Goal: Information Seeking & Learning: Learn about a topic

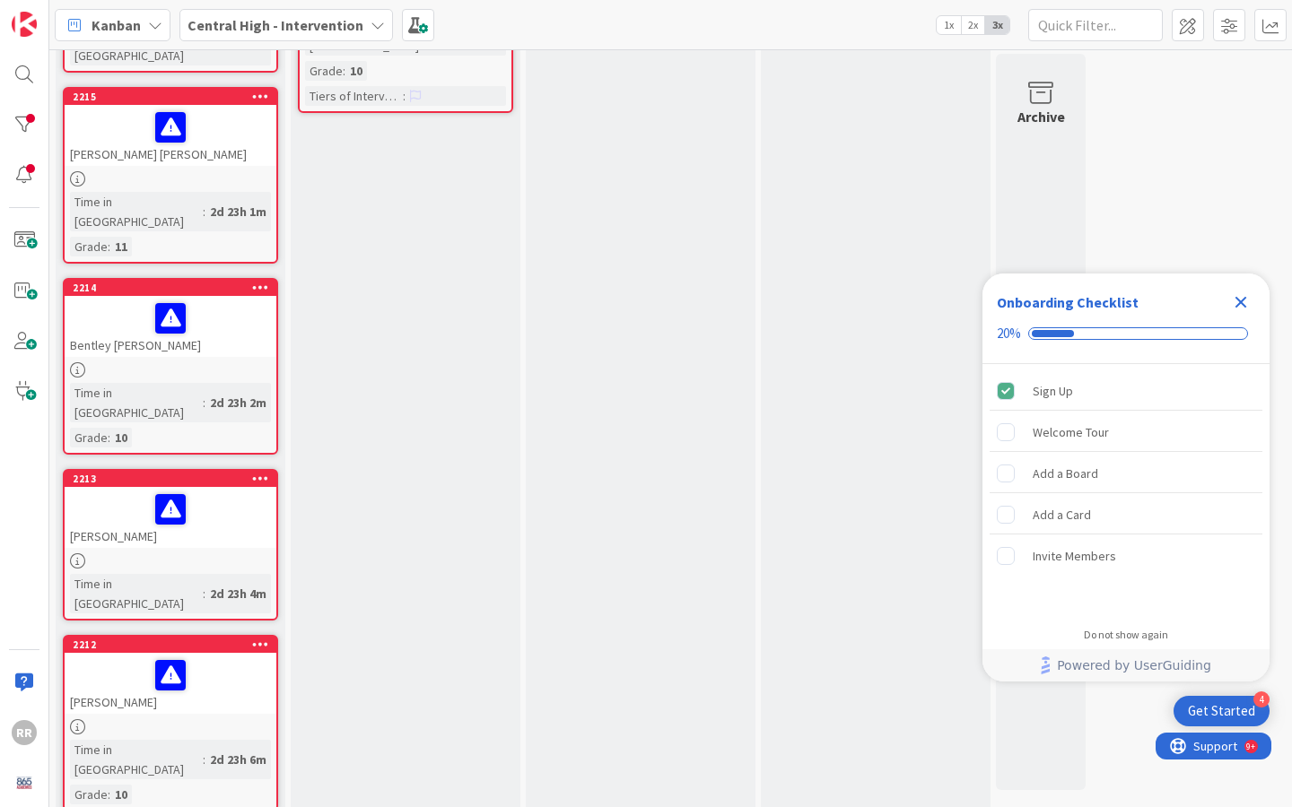
scroll to position [1617, 0]
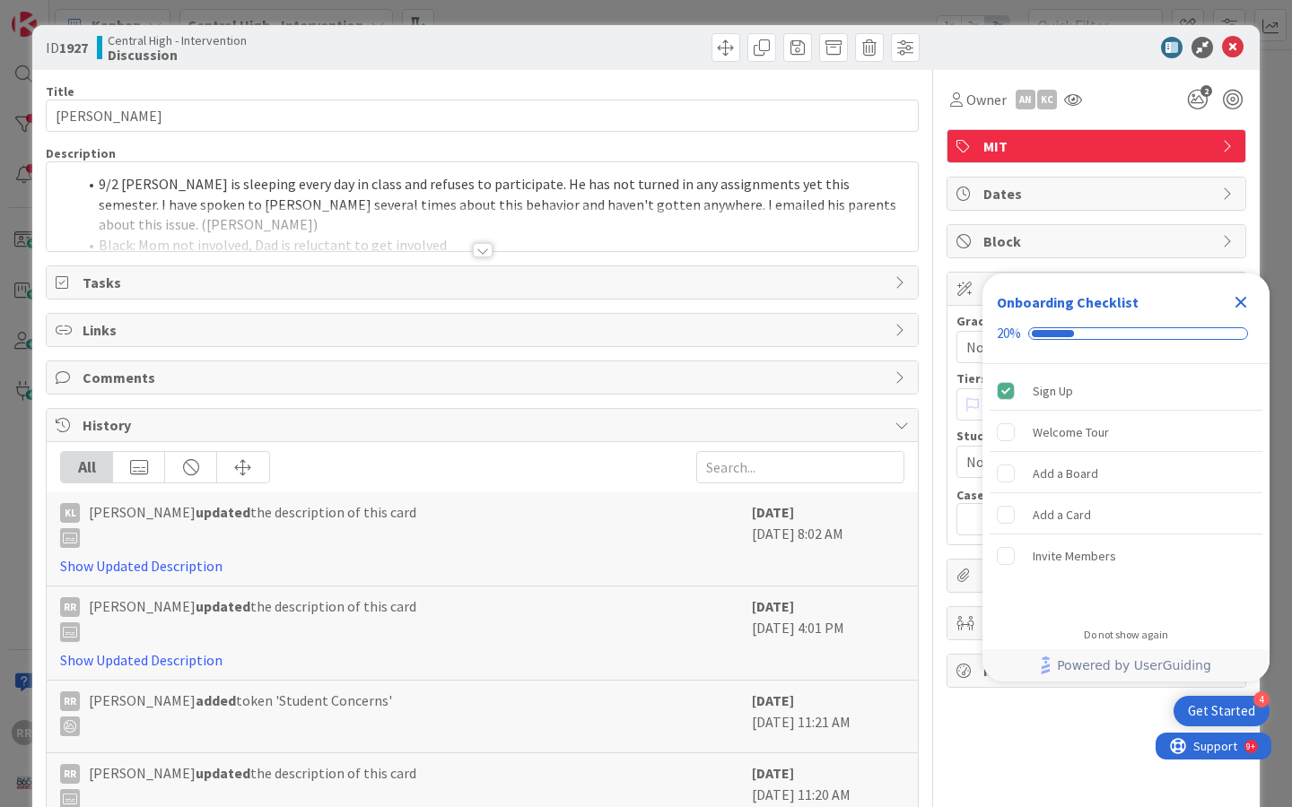
click at [483, 250] on div at bounding box center [483, 250] width 20 height 14
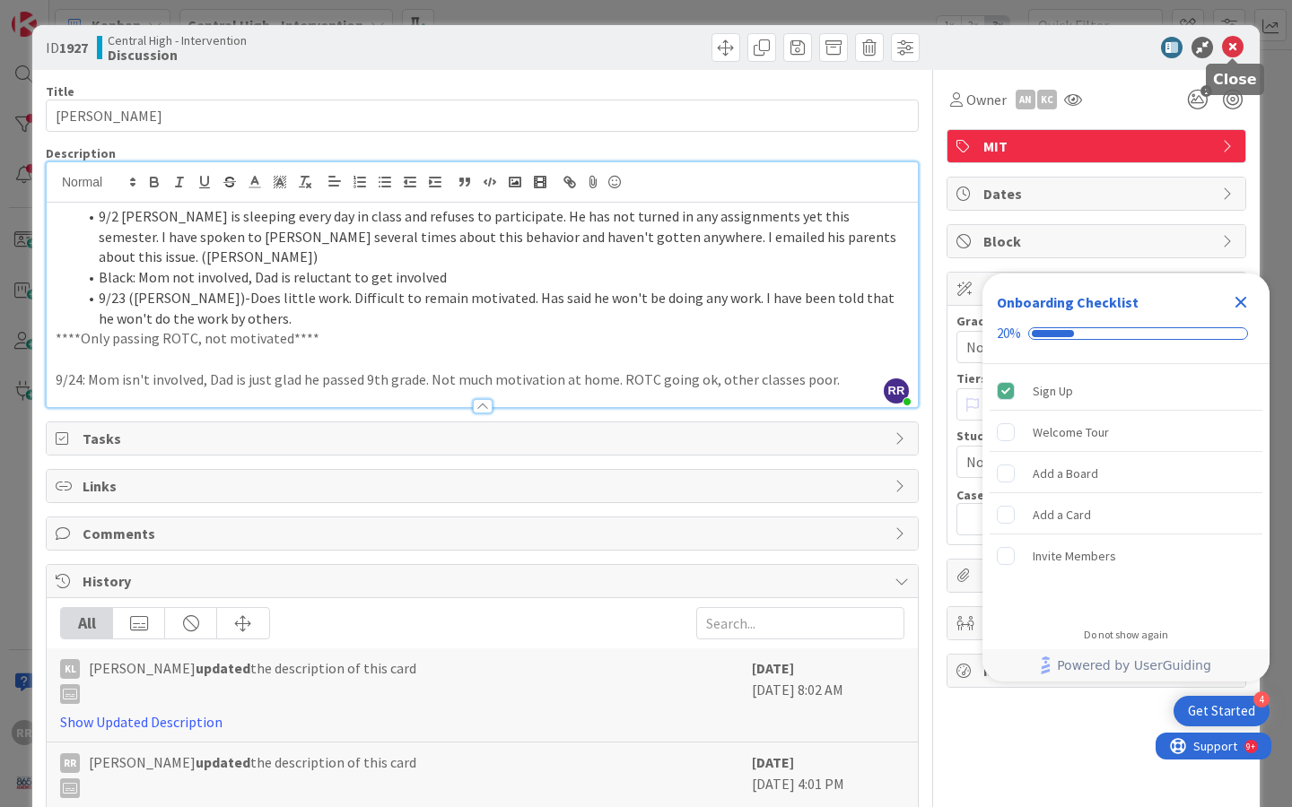
click at [1234, 48] on icon at bounding box center [1233, 48] width 22 height 22
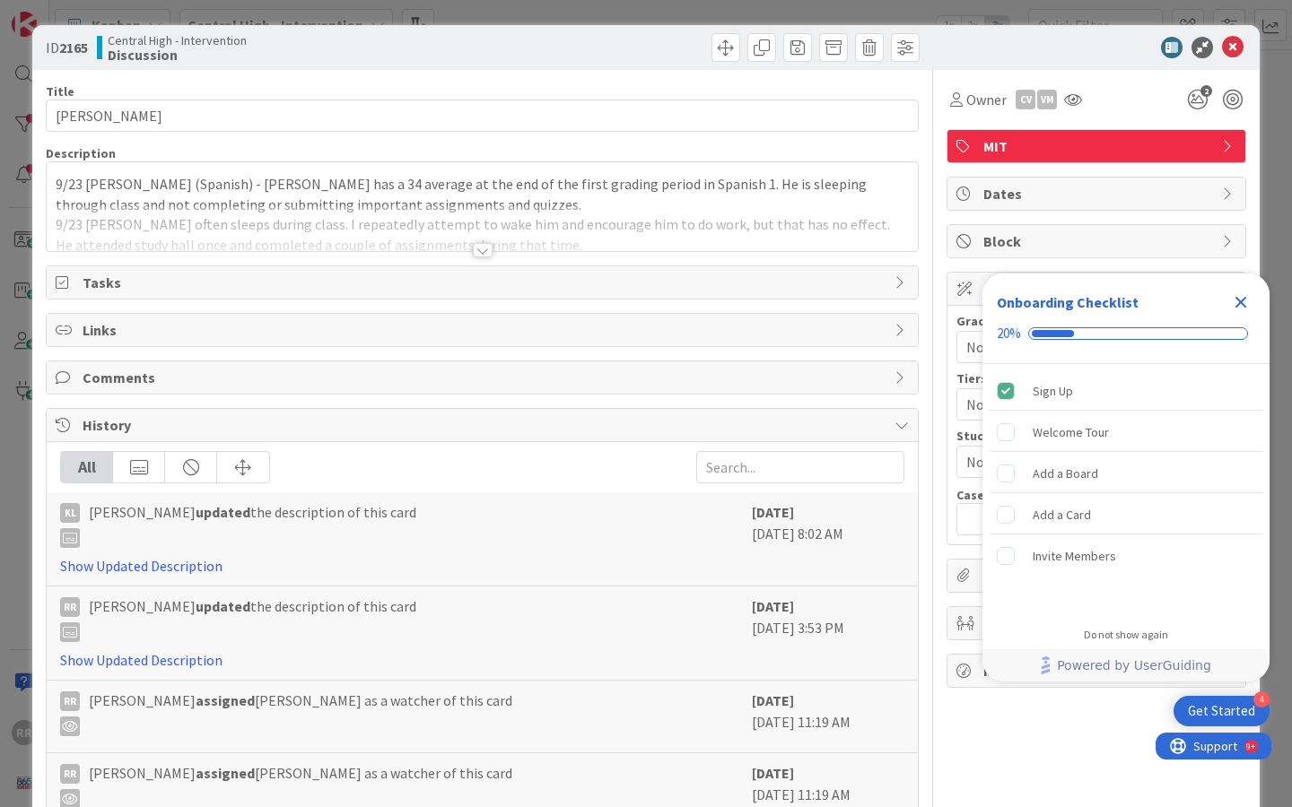
click at [480, 248] on div at bounding box center [483, 250] width 20 height 14
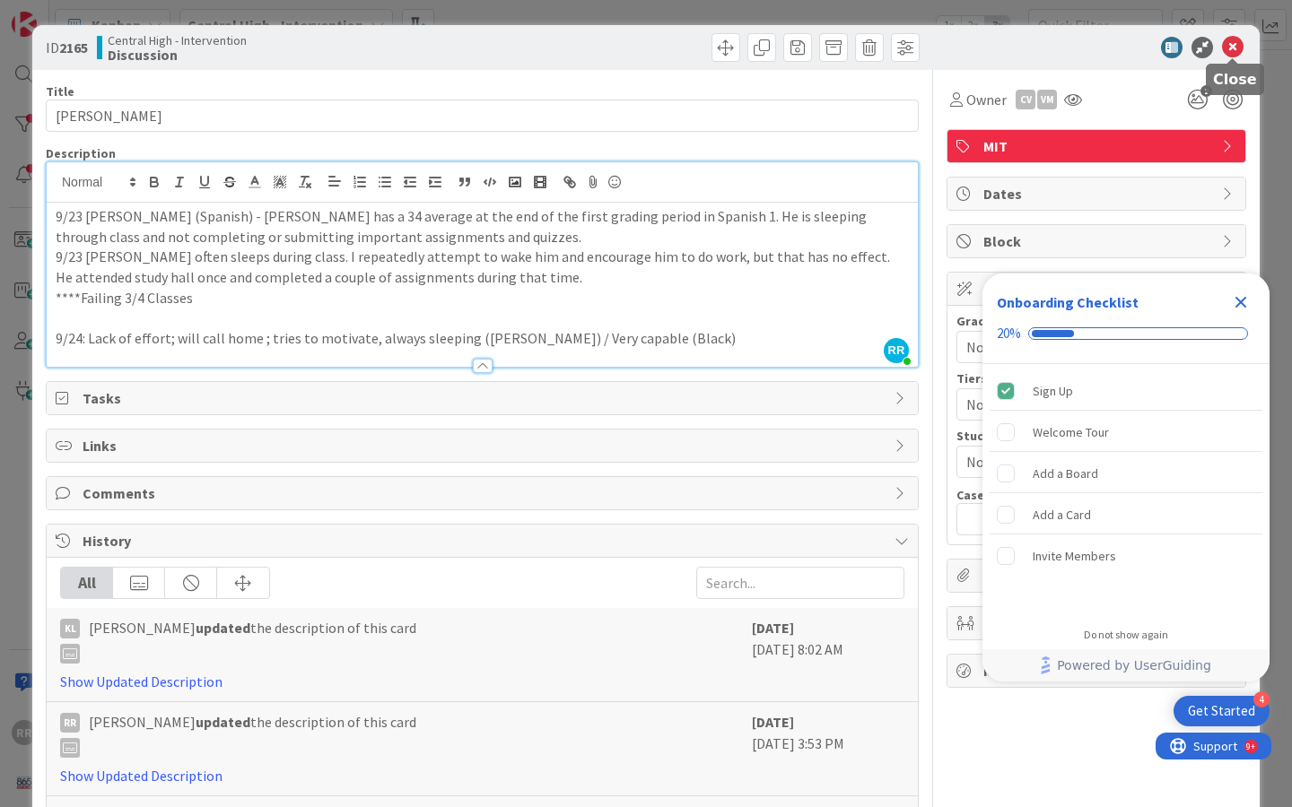
click at [1239, 54] on icon at bounding box center [1233, 48] width 22 height 22
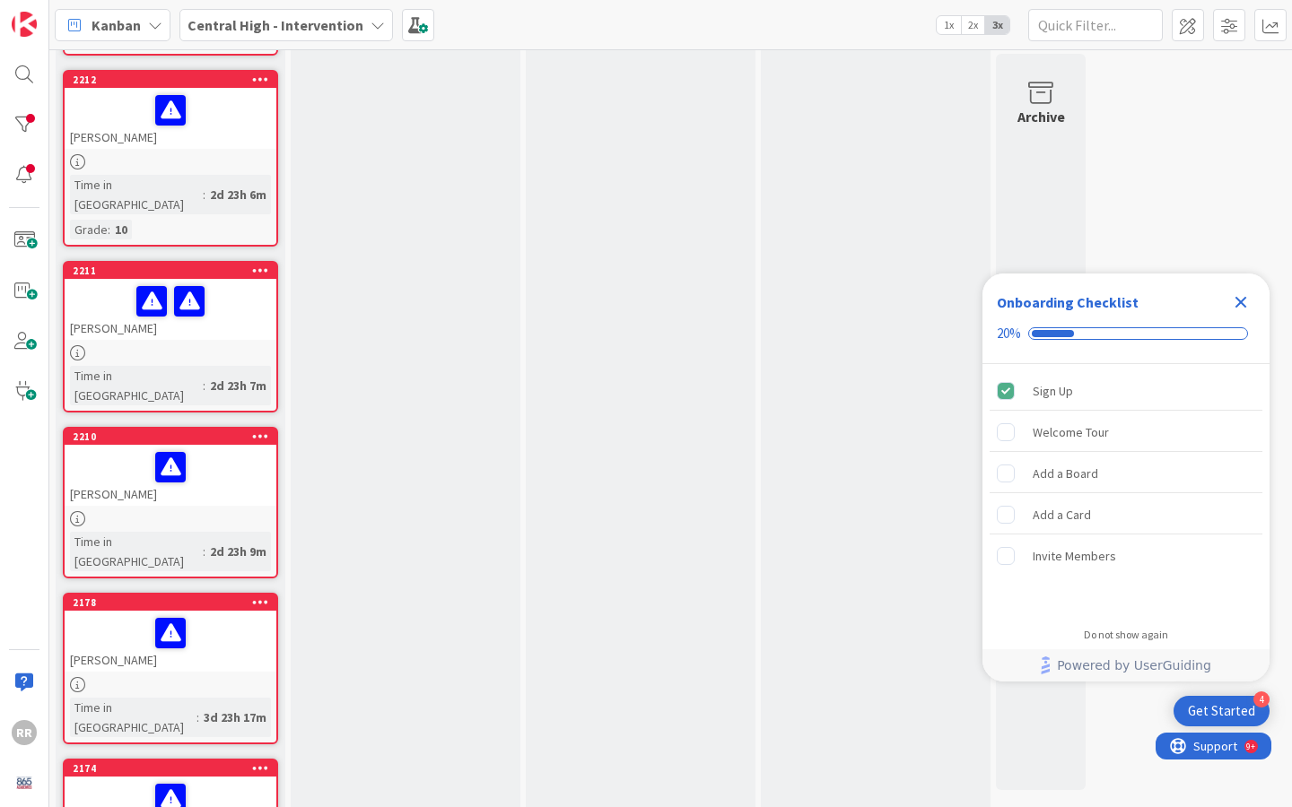
scroll to position [1299, 0]
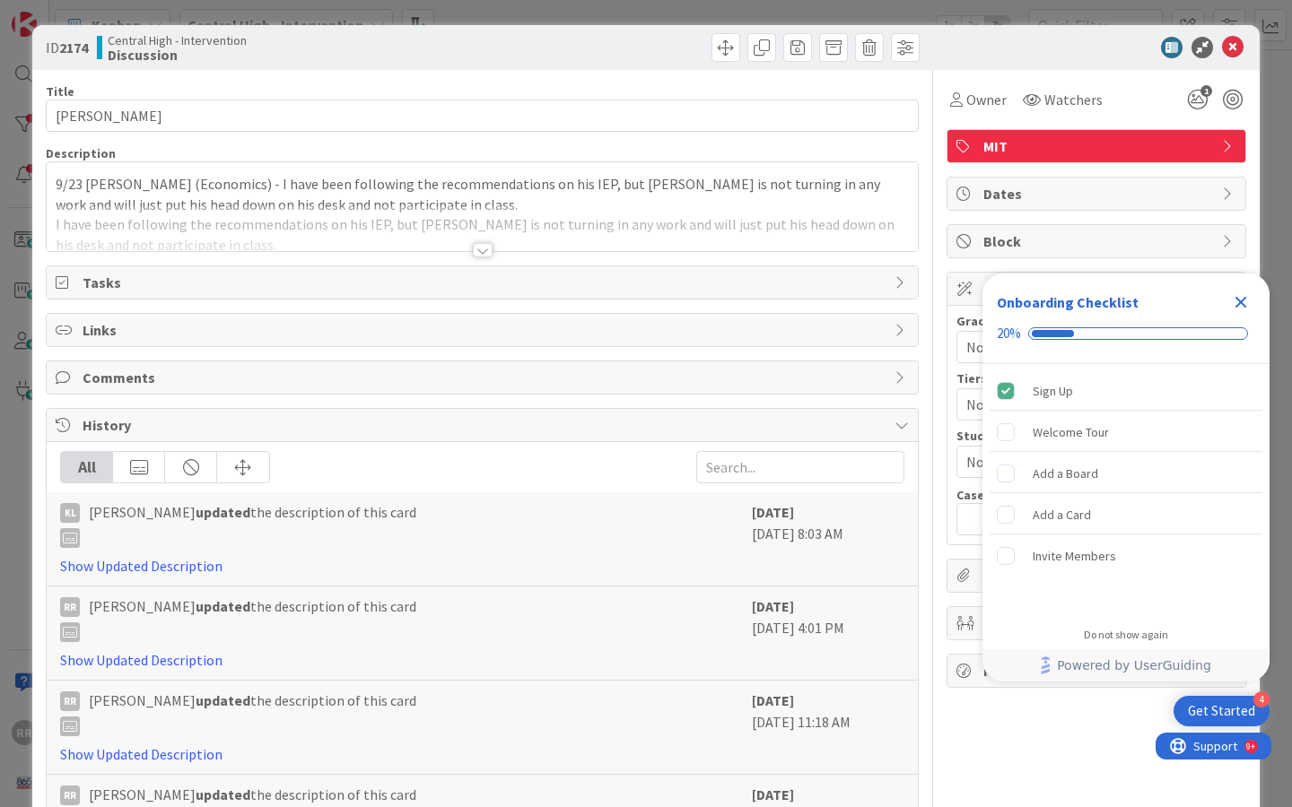
click at [476, 249] on div at bounding box center [483, 250] width 20 height 14
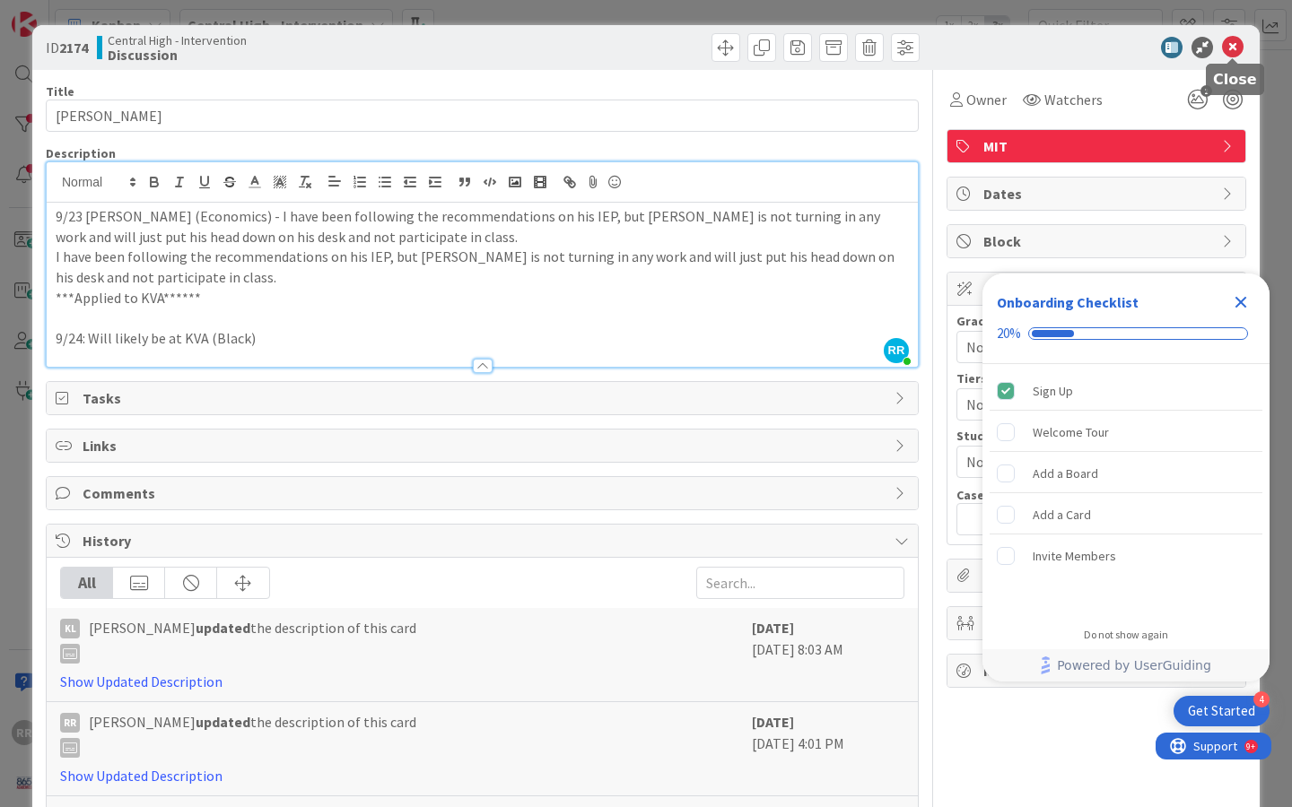
click at [1235, 47] on icon at bounding box center [1233, 48] width 22 height 22
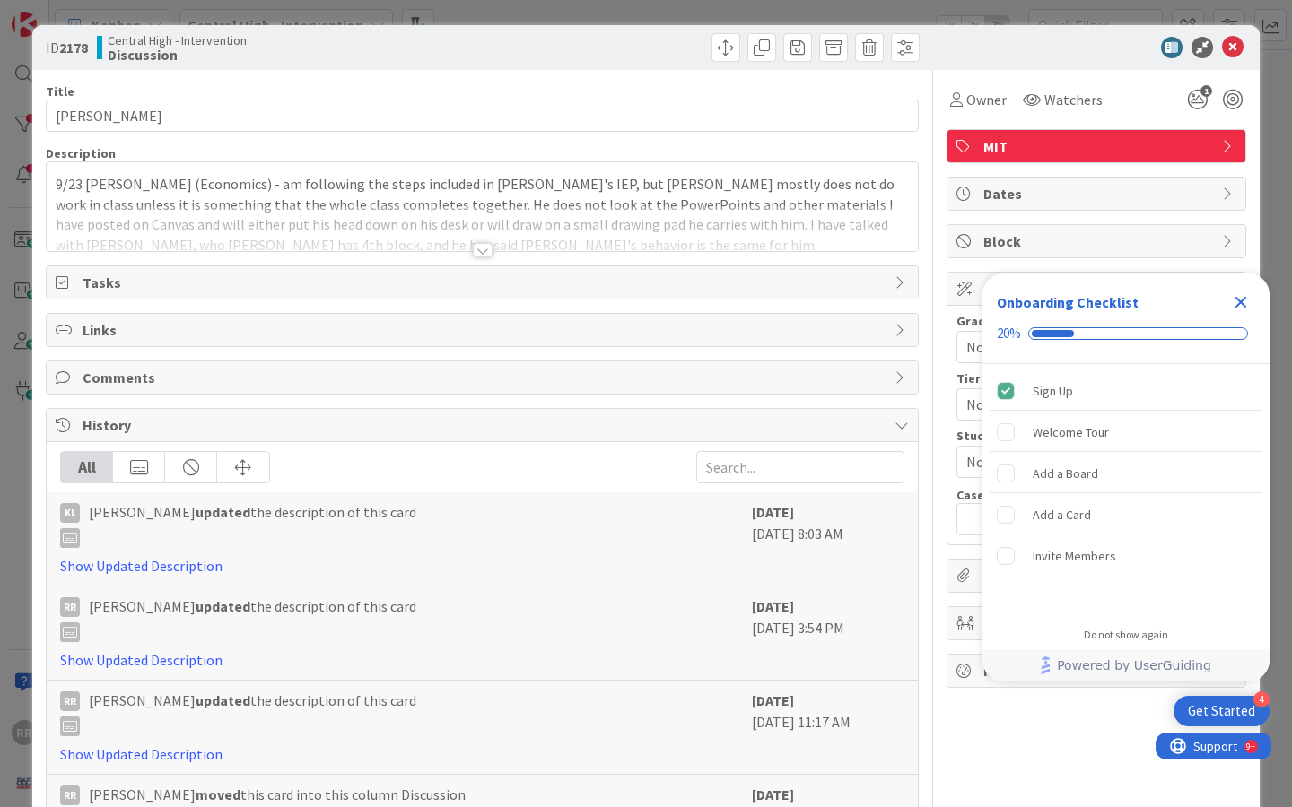
click at [482, 247] on div at bounding box center [483, 250] width 20 height 14
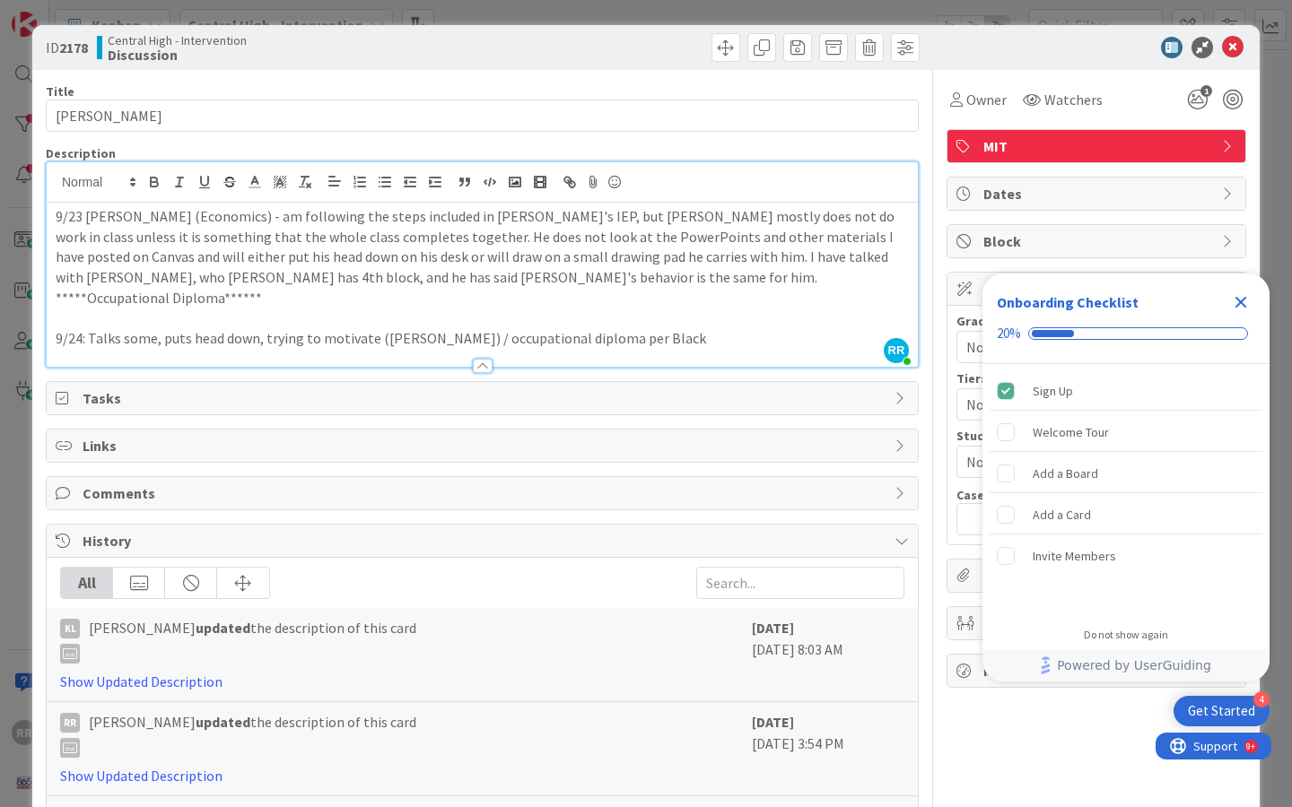
click at [1242, 298] on icon "Close Checklist" at bounding box center [1241, 303] width 22 height 22
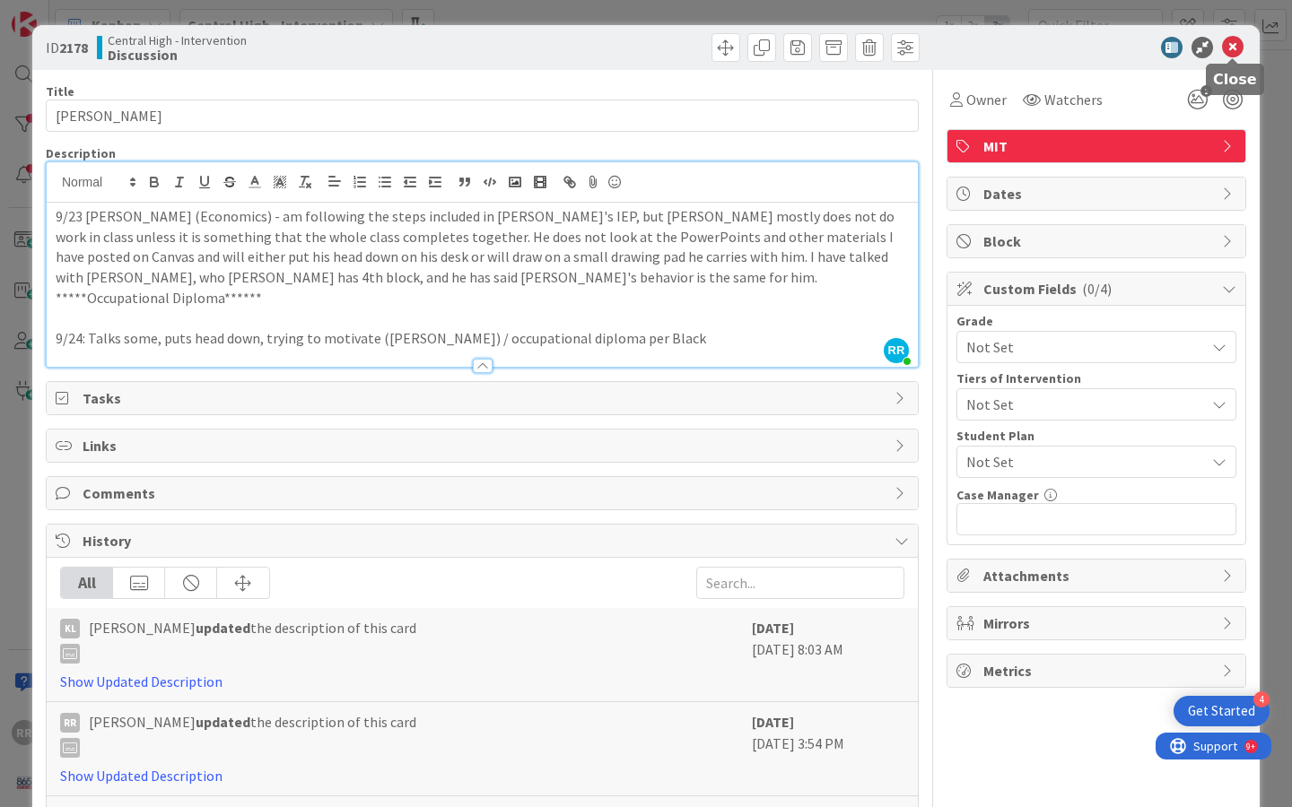
click at [1235, 44] on icon at bounding box center [1233, 48] width 22 height 22
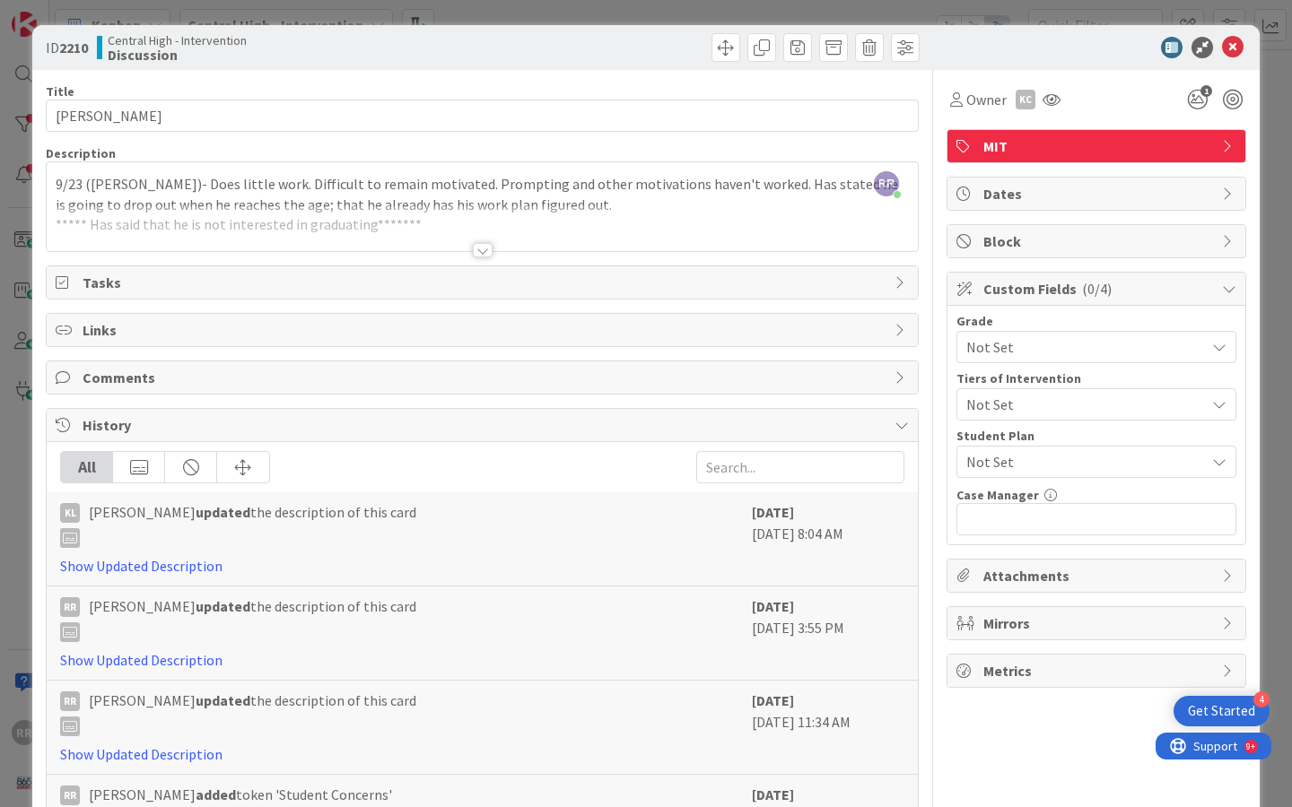
click at [484, 247] on div at bounding box center [483, 250] width 20 height 14
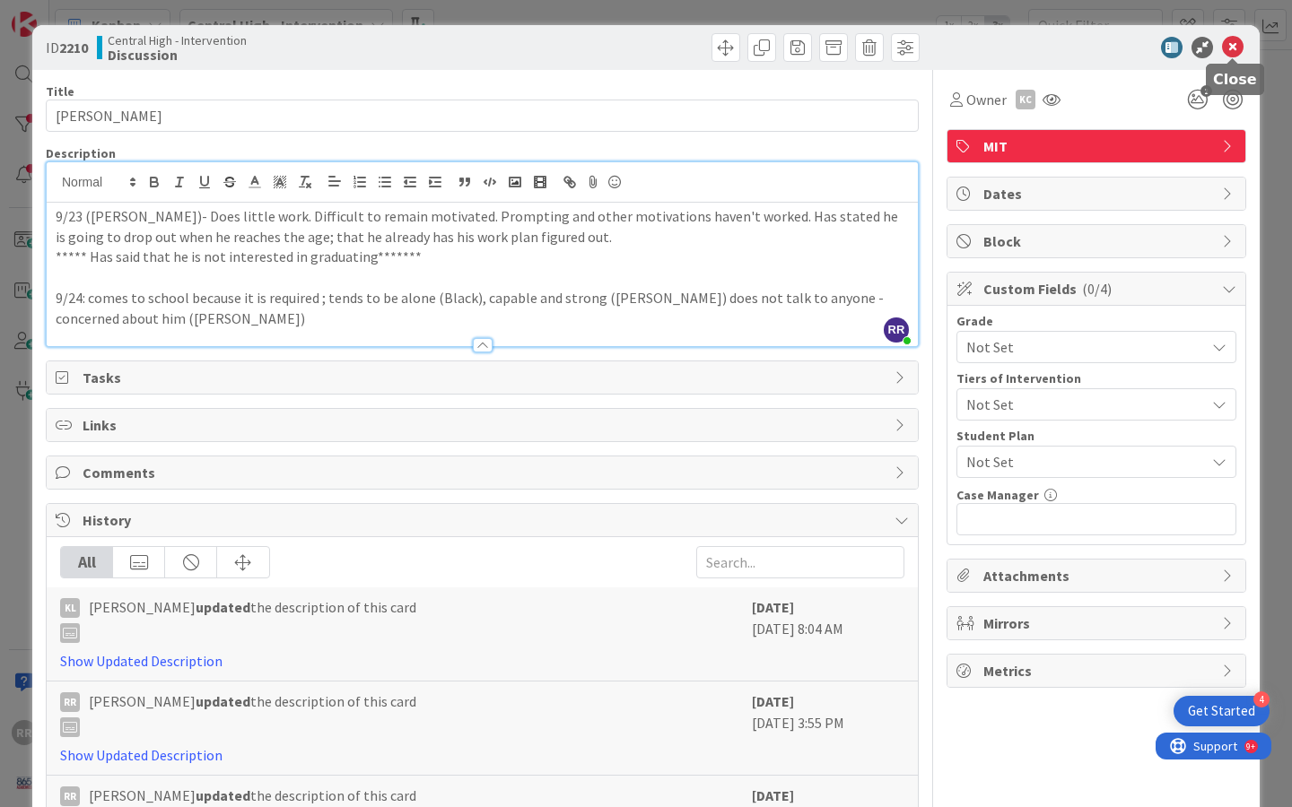
click at [1232, 51] on icon at bounding box center [1233, 48] width 22 height 22
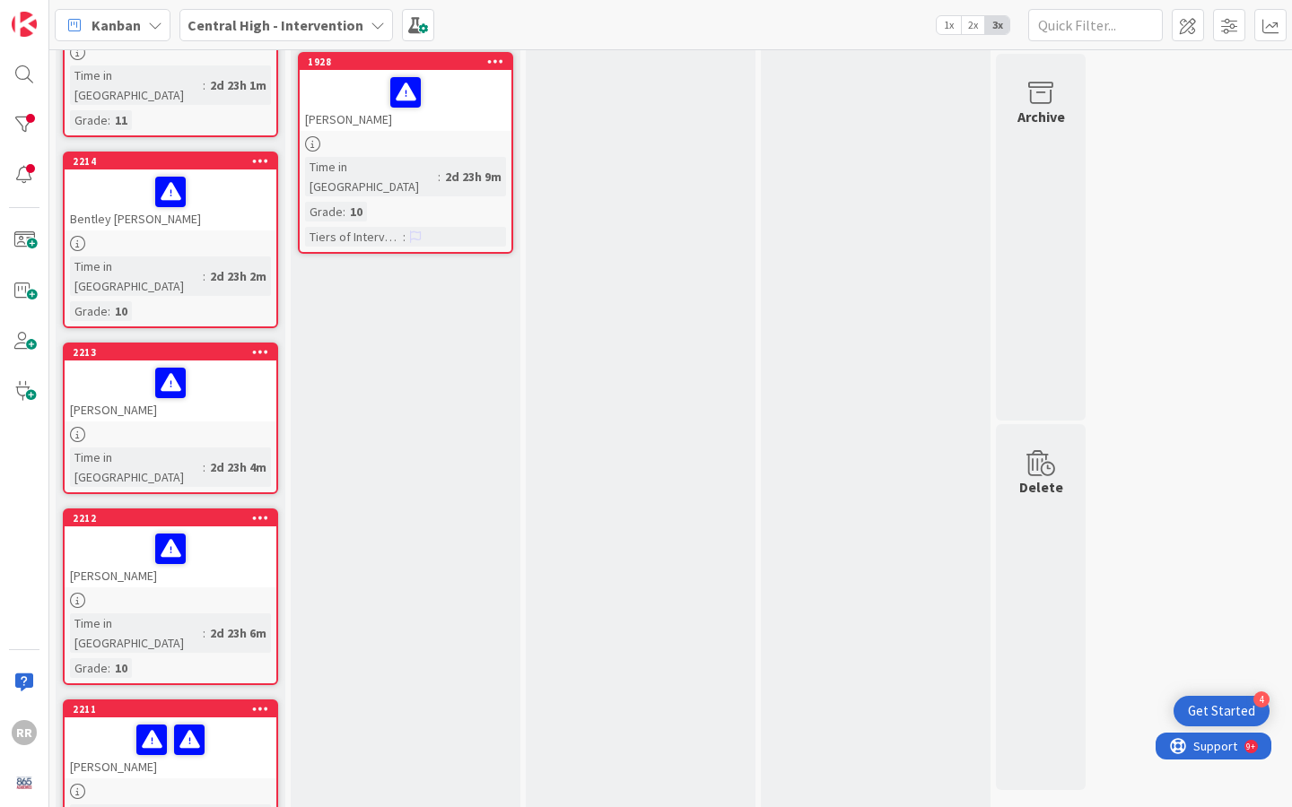
scroll to position [860, 0]
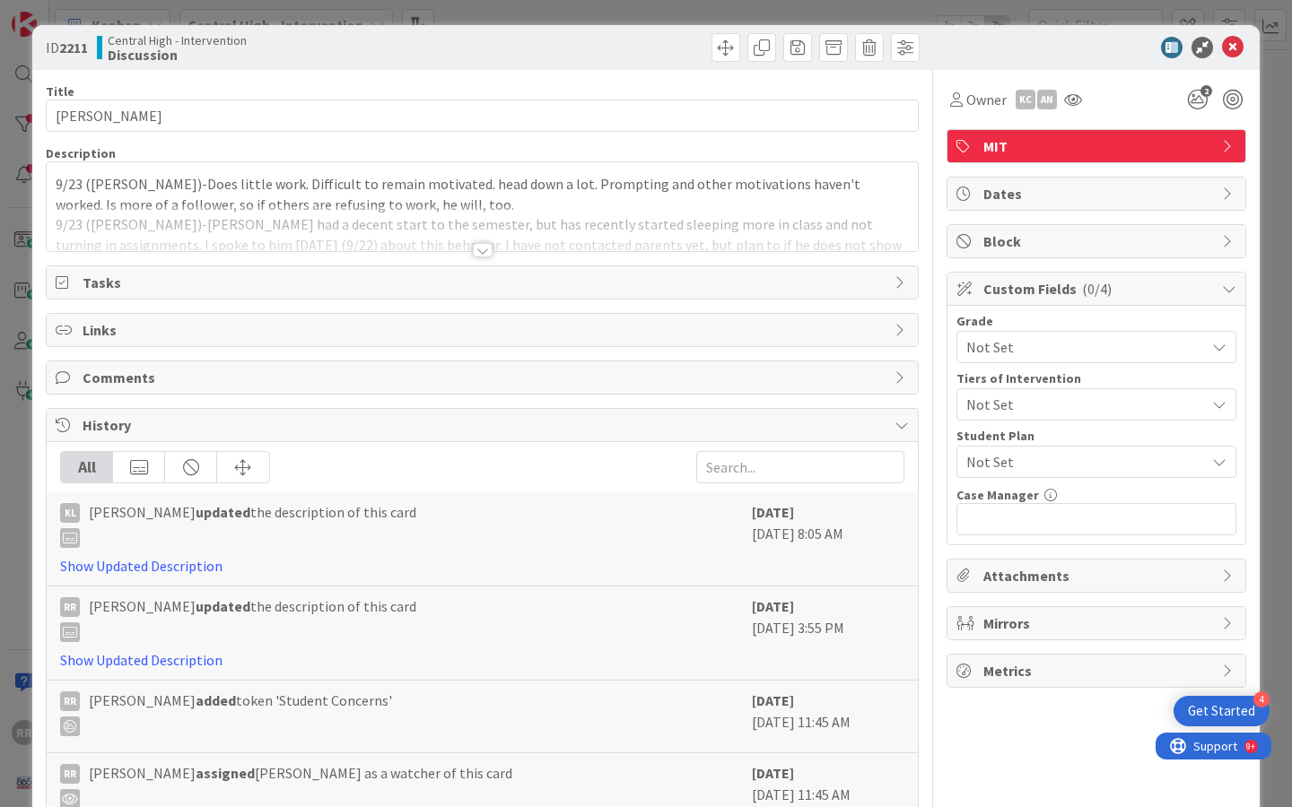
click at [483, 248] on div at bounding box center [483, 250] width 20 height 14
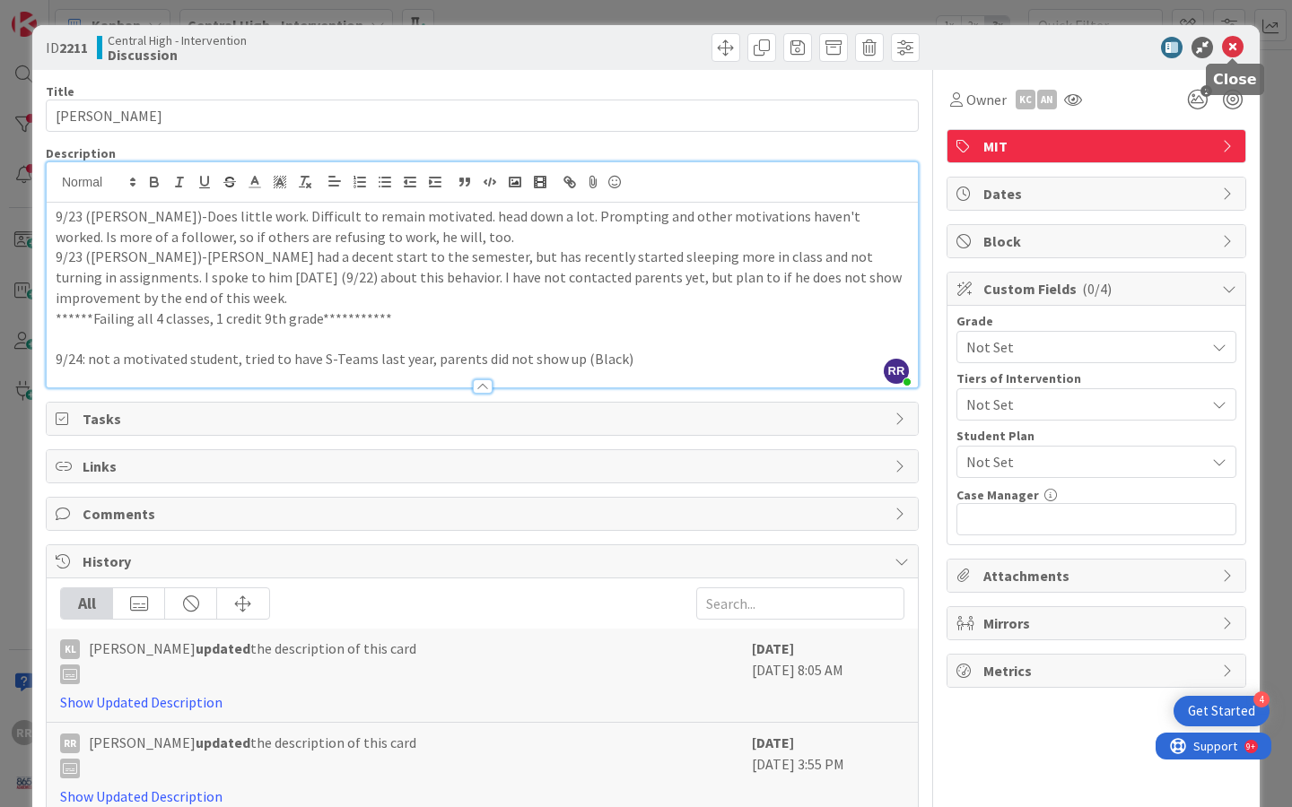
click at [1233, 49] on icon at bounding box center [1233, 48] width 22 height 22
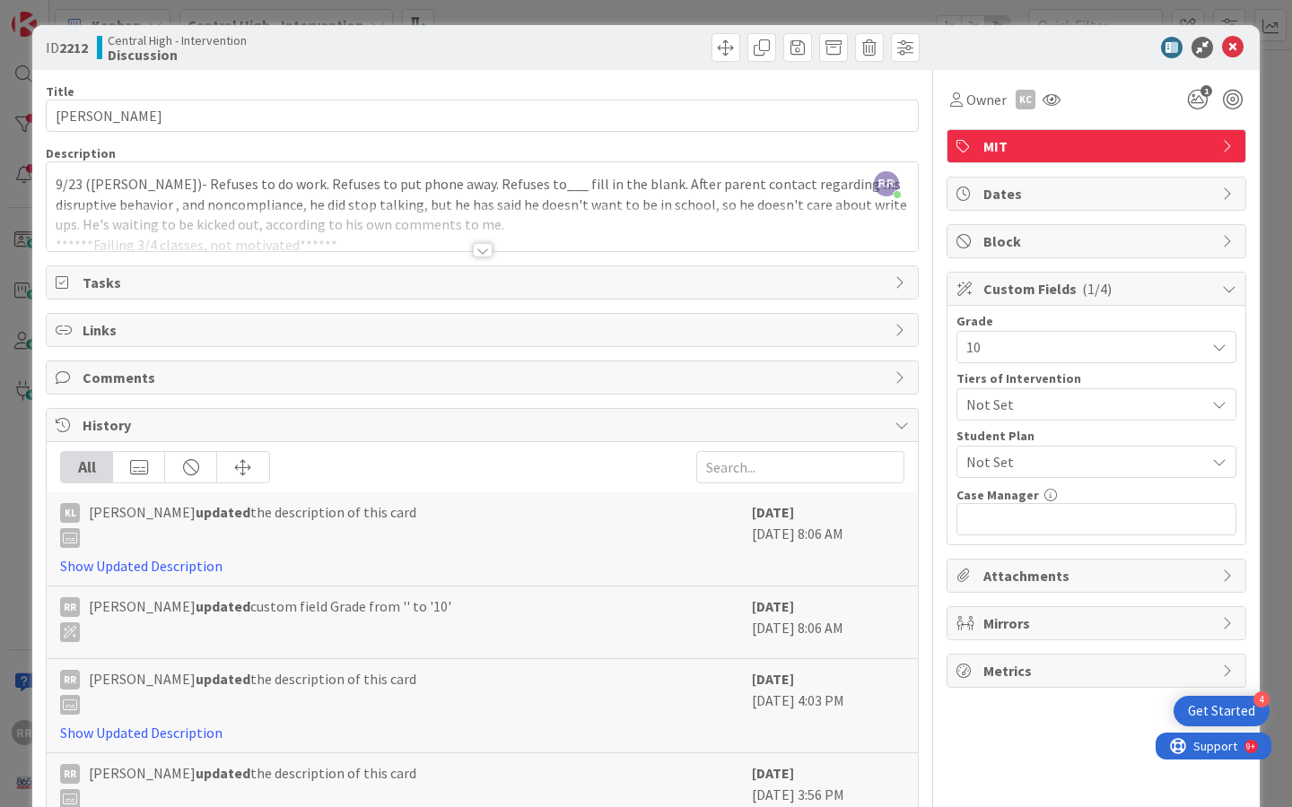
click at [476, 249] on div at bounding box center [483, 250] width 20 height 14
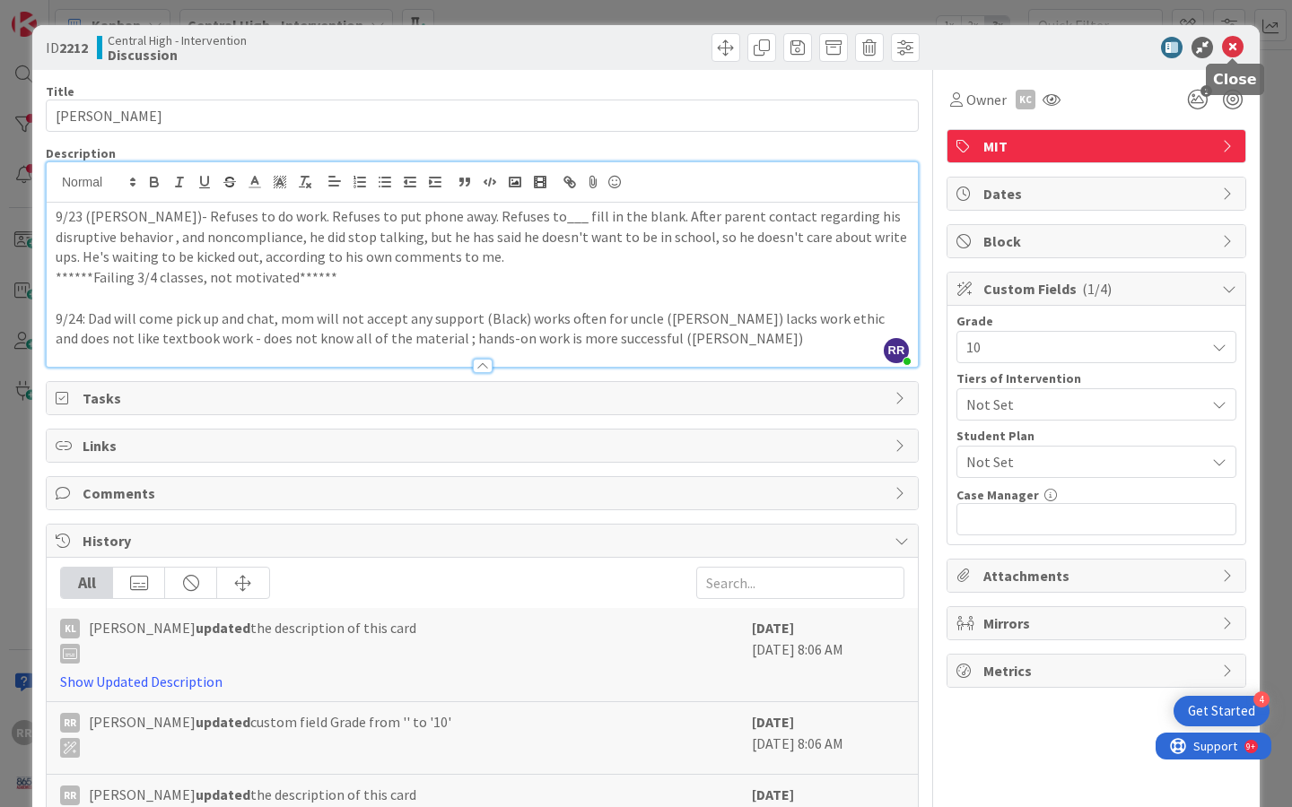
click at [1229, 45] on icon at bounding box center [1233, 48] width 22 height 22
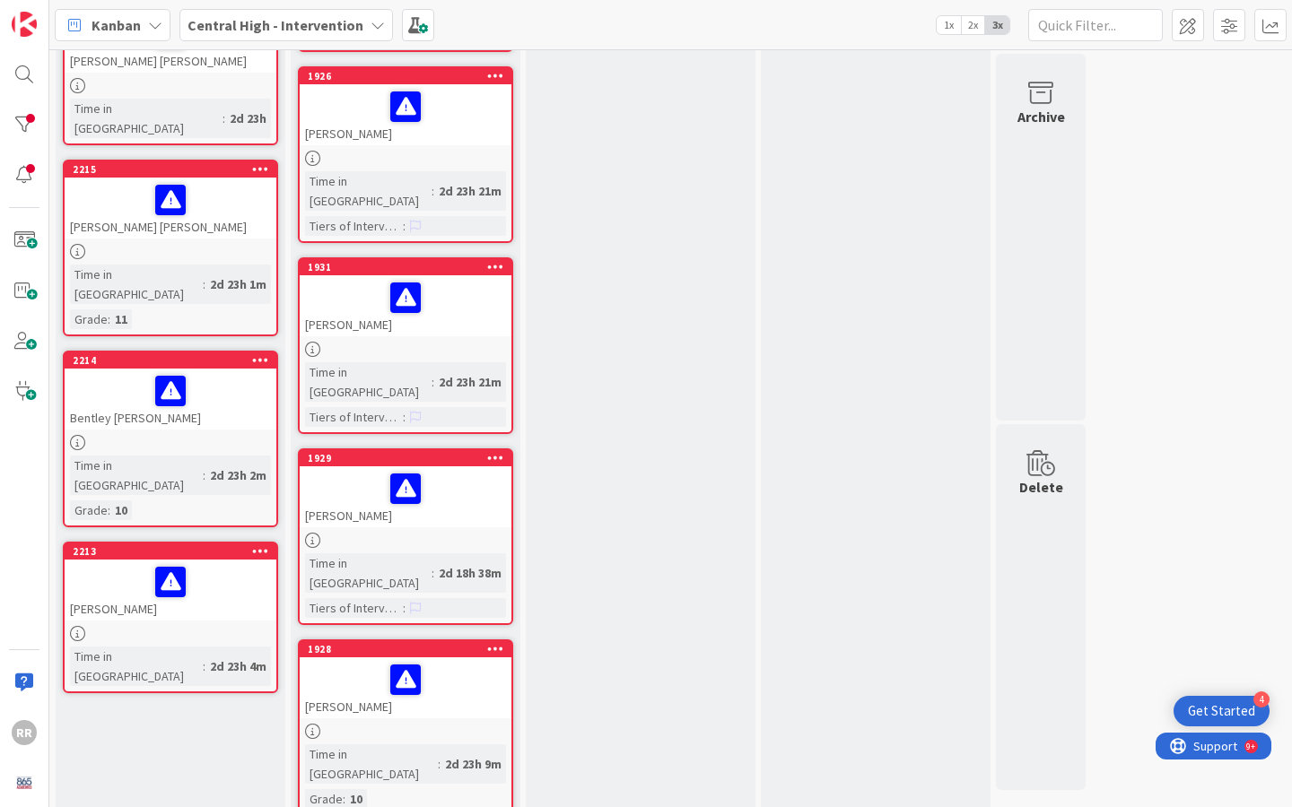
scroll to position [786, 0]
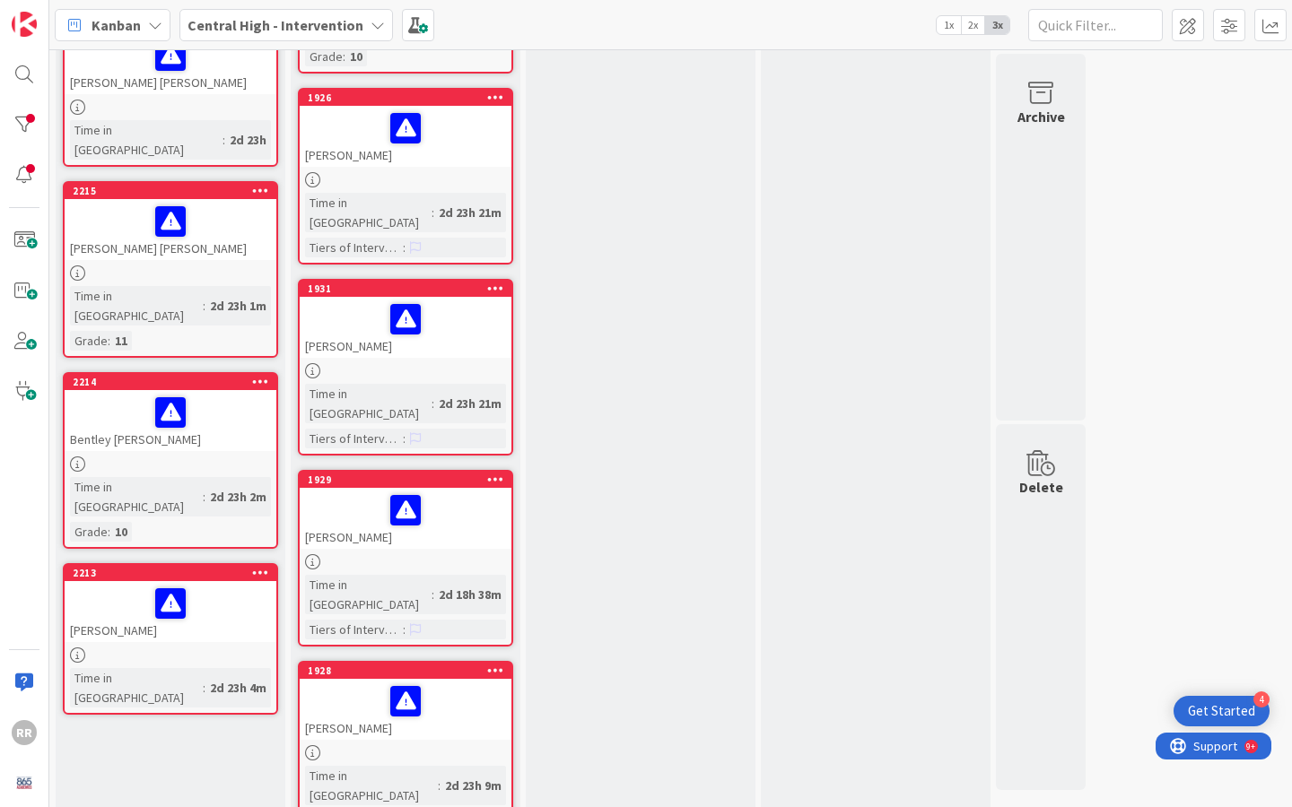
click at [223, 581] on div "[PERSON_NAME]" at bounding box center [171, 611] width 212 height 61
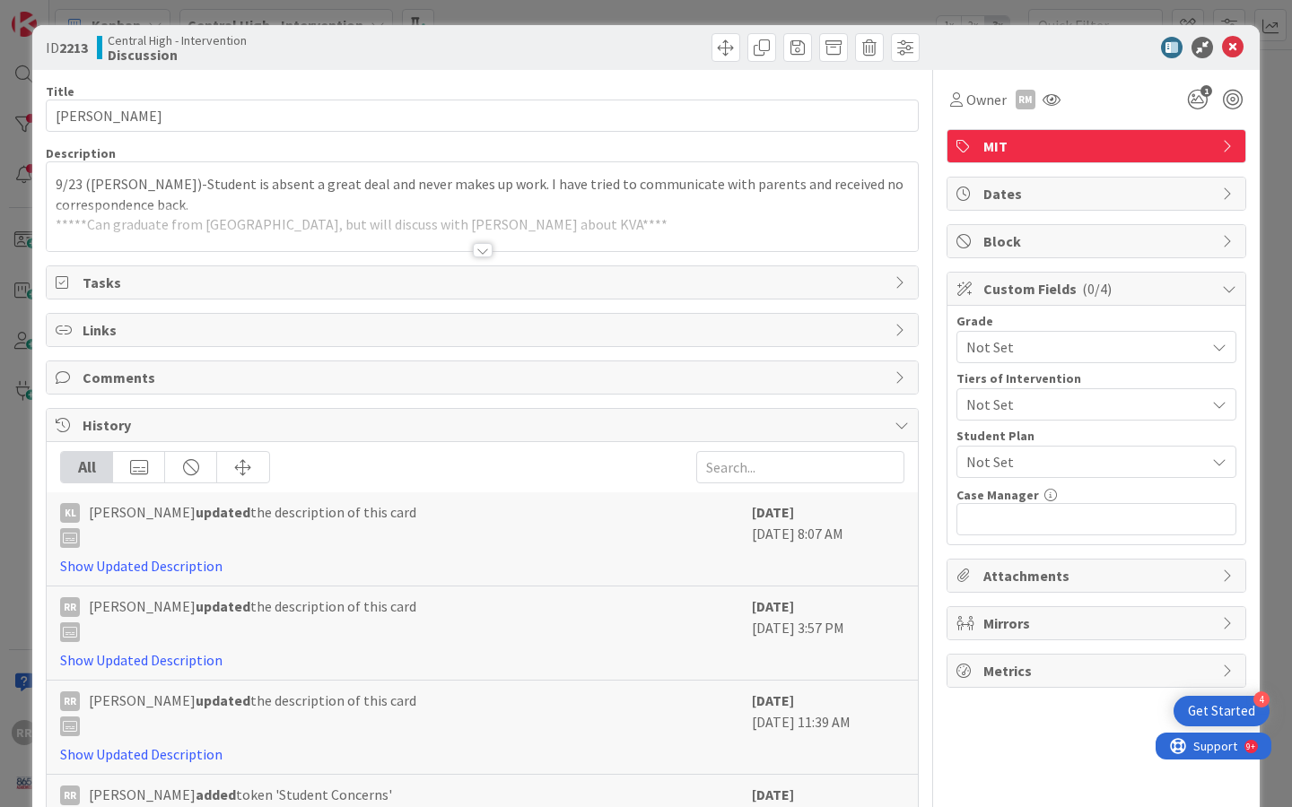
click at [481, 253] on div at bounding box center [483, 250] width 20 height 14
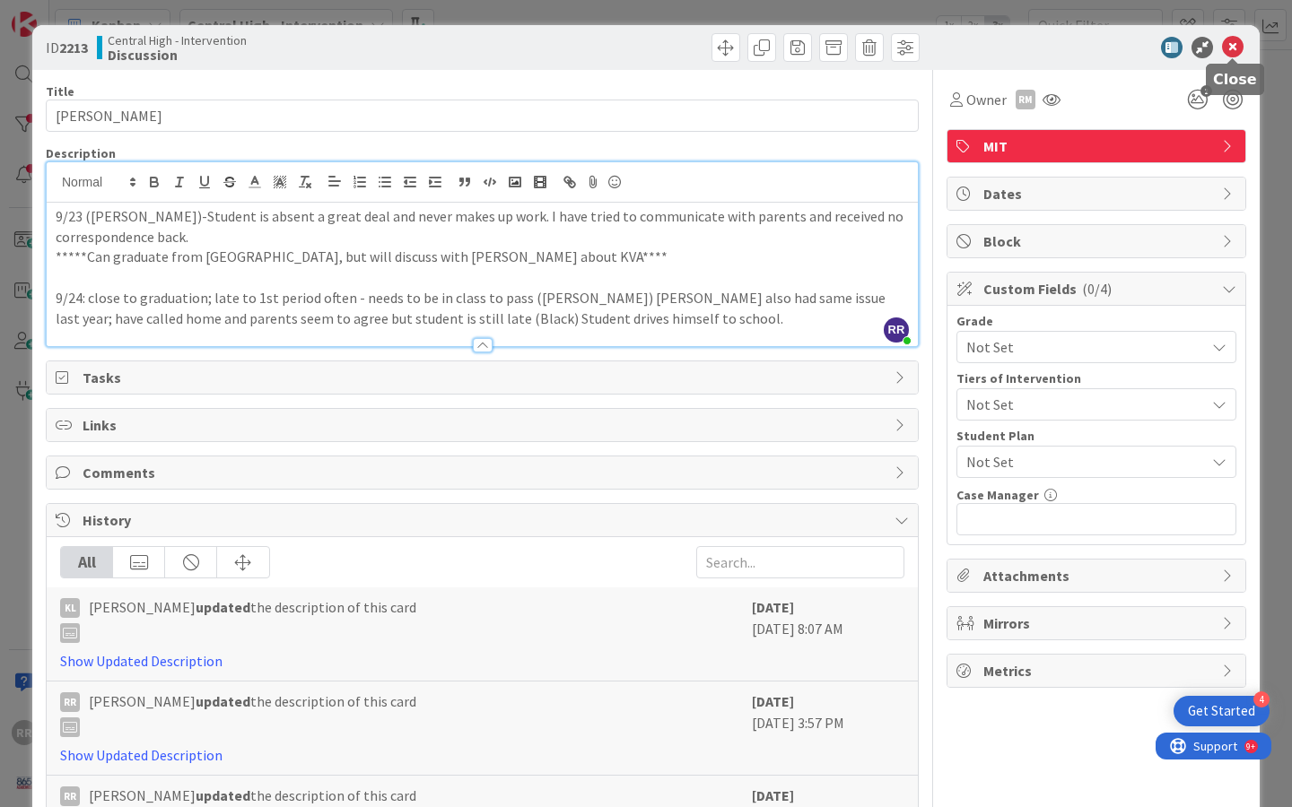
click at [1235, 43] on icon at bounding box center [1233, 48] width 22 height 22
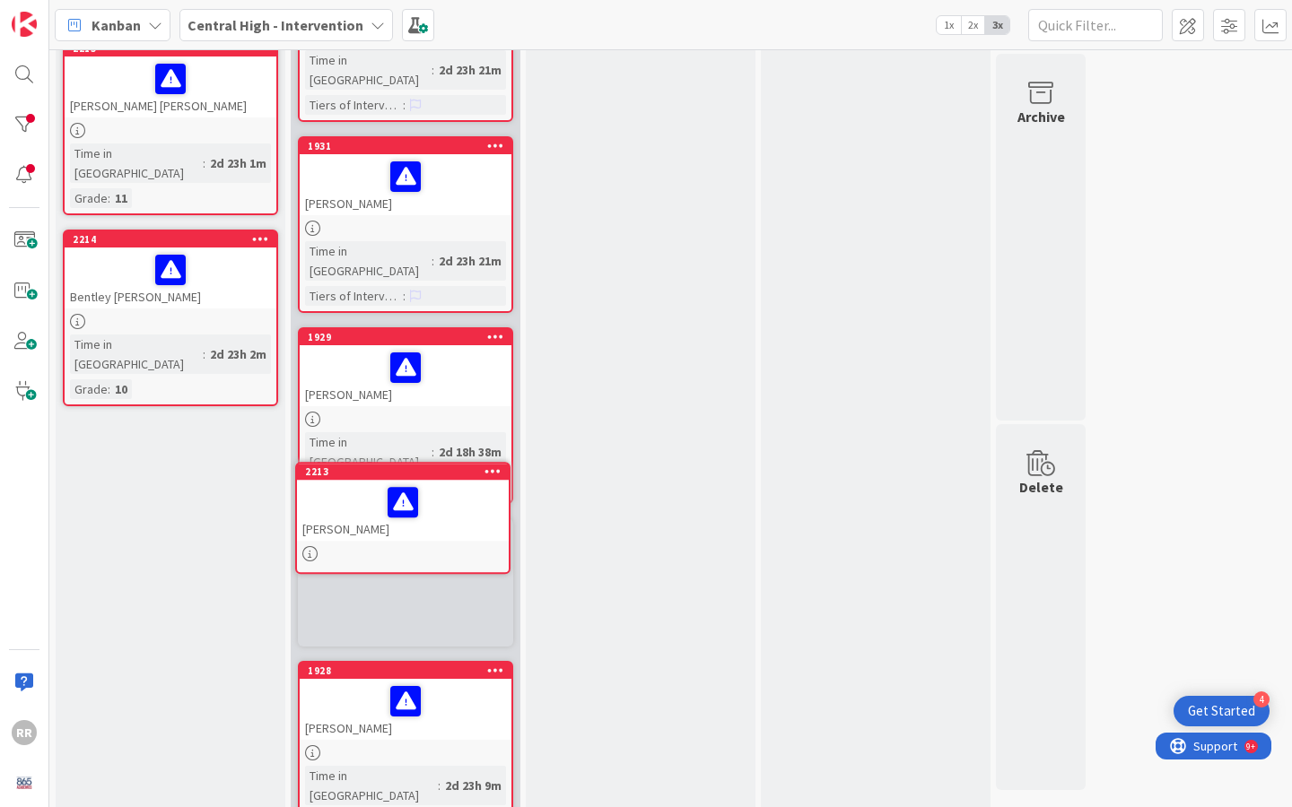
scroll to position [907, 0]
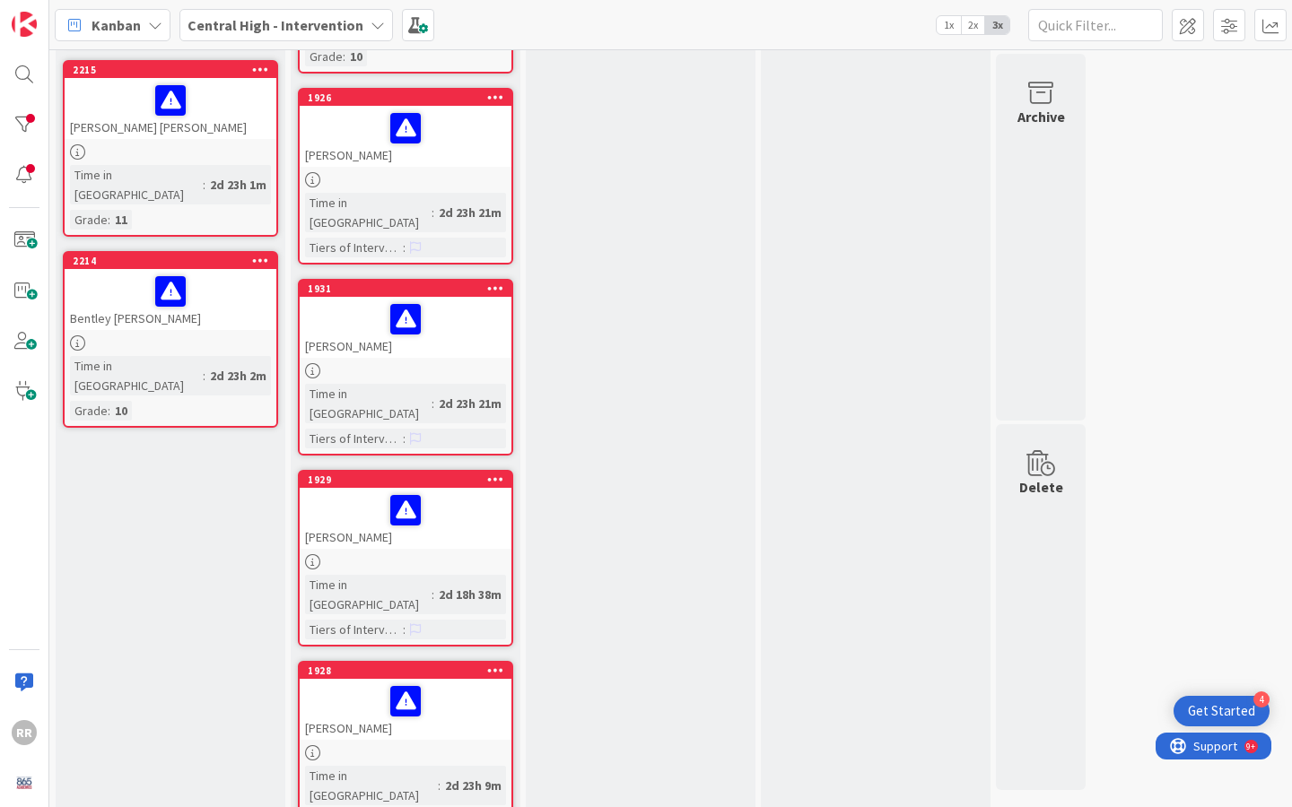
click at [231, 336] on div at bounding box center [171, 343] width 212 height 15
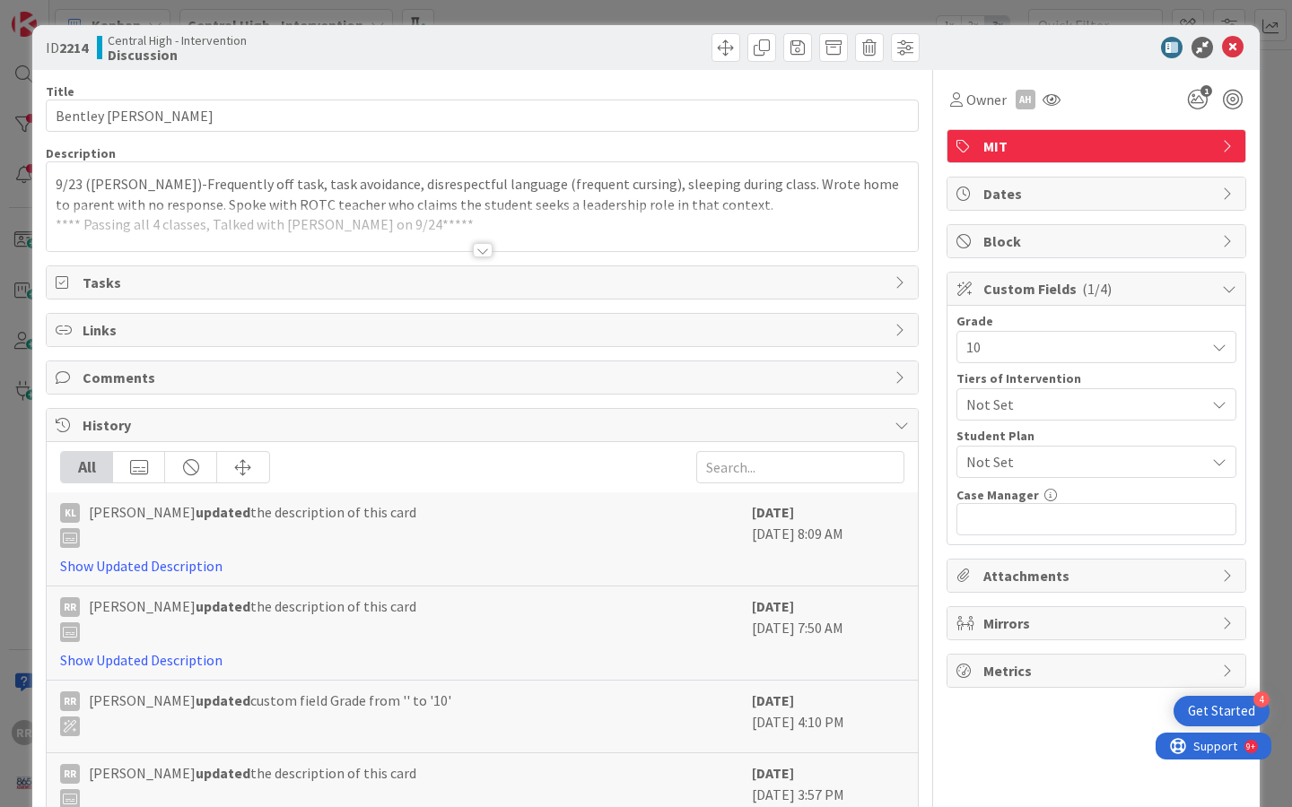
click at [481, 249] on div at bounding box center [483, 250] width 20 height 14
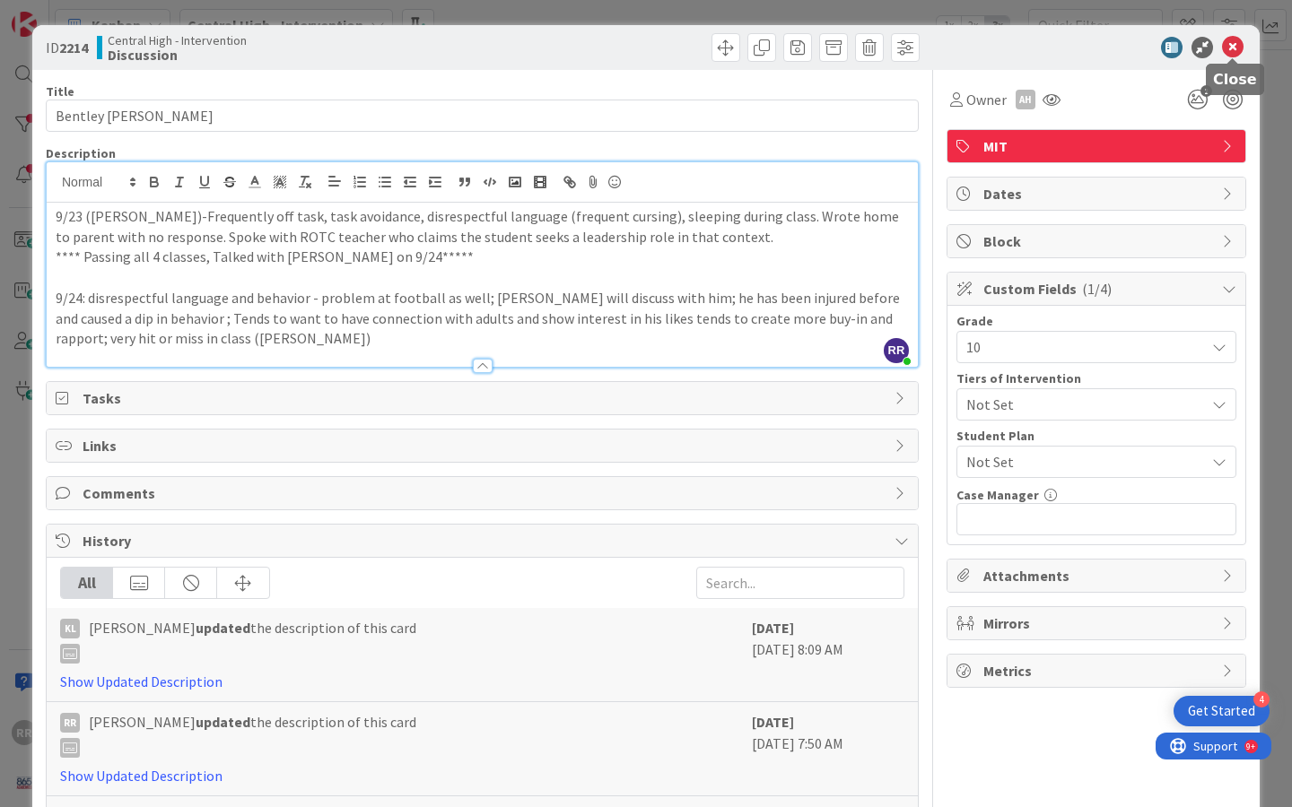
click at [1232, 42] on icon at bounding box center [1233, 48] width 22 height 22
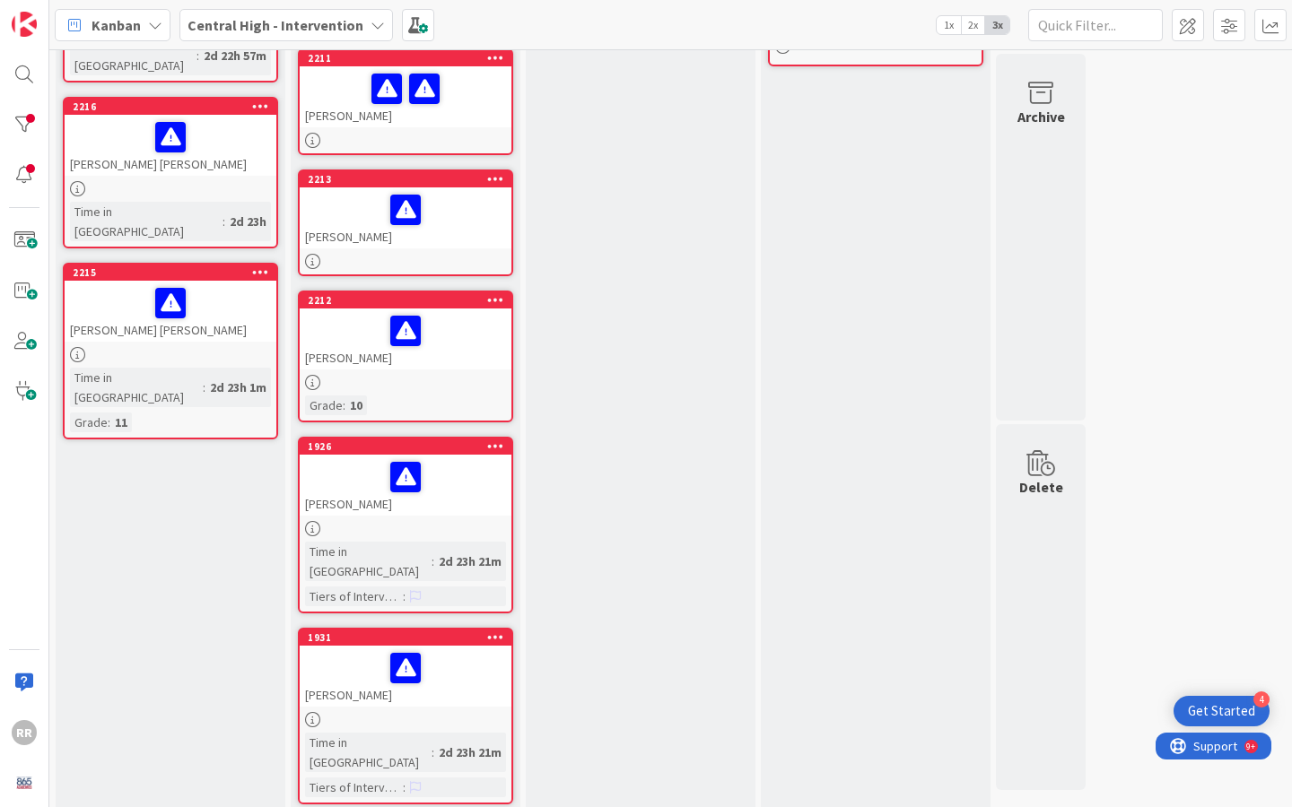
scroll to position [700, 0]
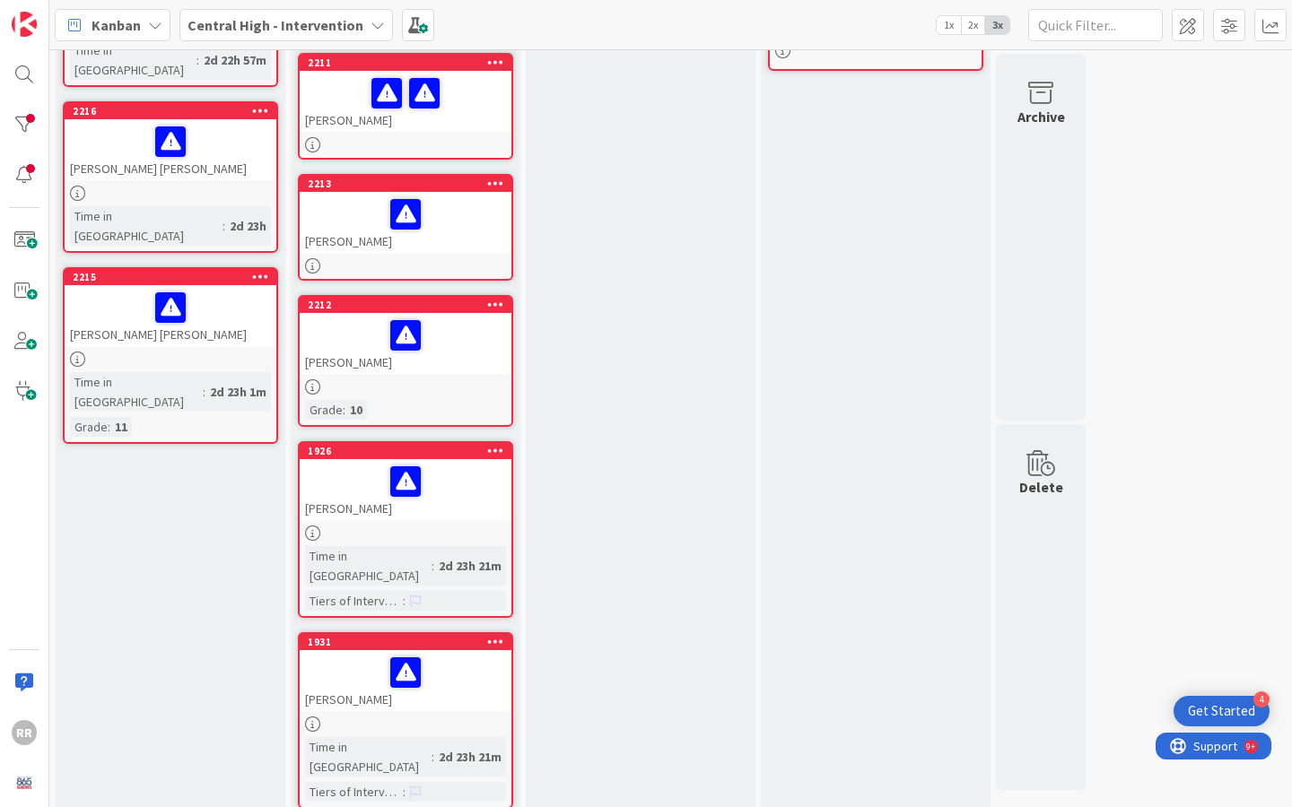
click at [225, 285] on div "[PERSON_NAME] [PERSON_NAME]" at bounding box center [171, 315] width 212 height 61
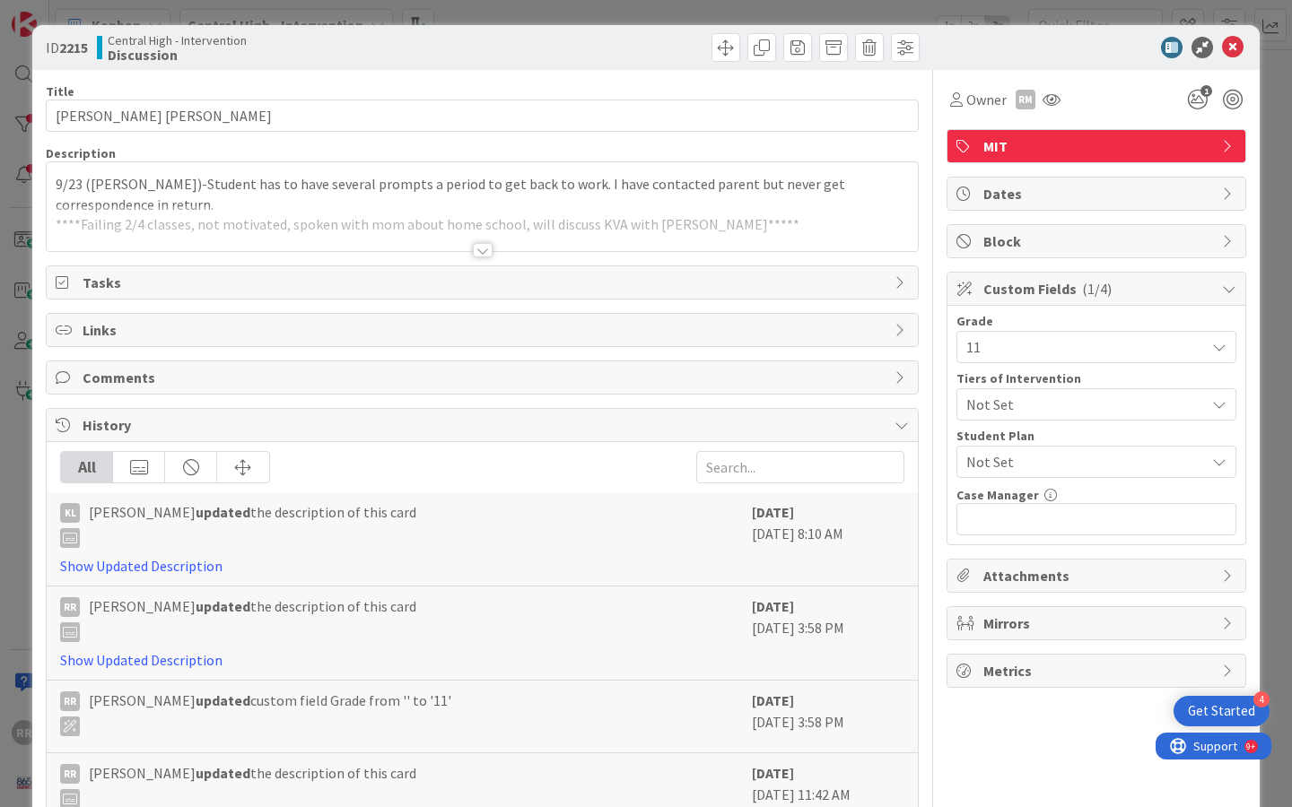
click at [501, 250] on div at bounding box center [482, 228] width 871 height 46
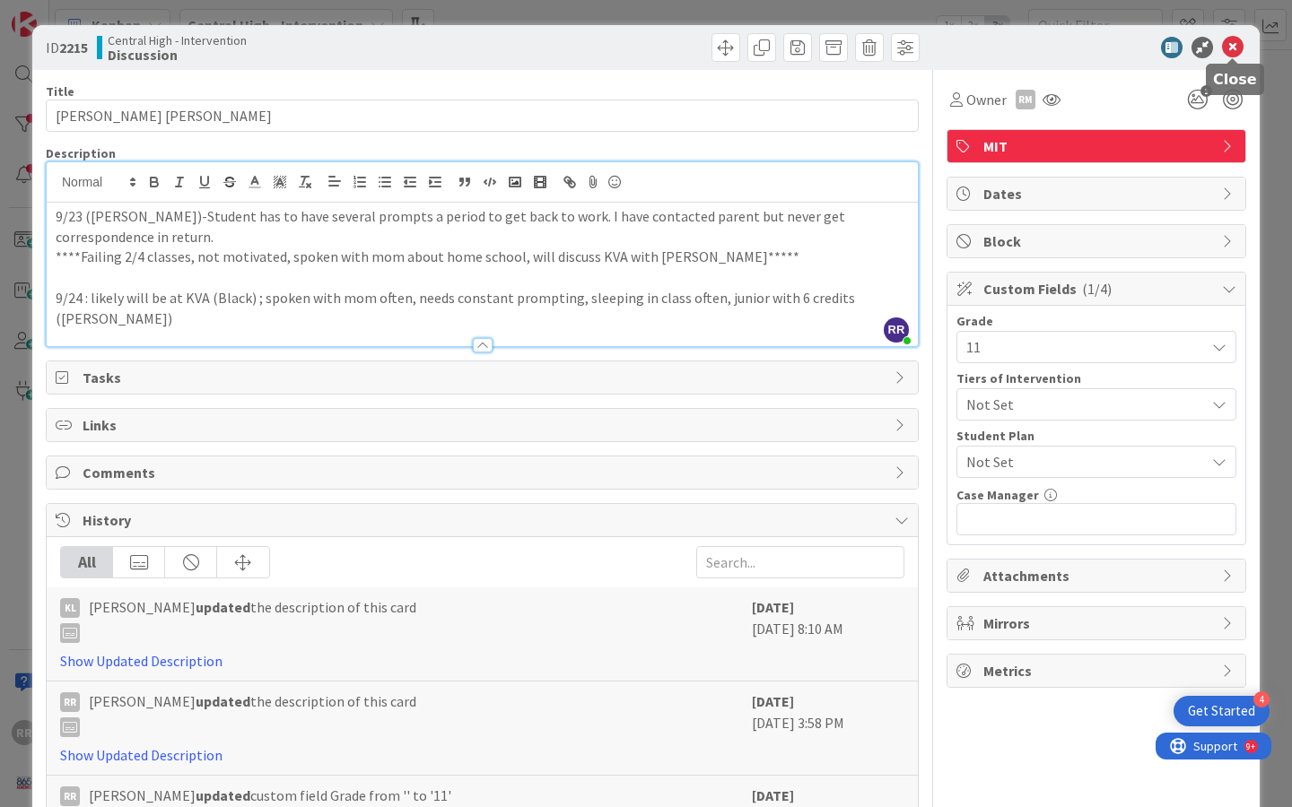
click at [1235, 43] on icon at bounding box center [1233, 48] width 22 height 22
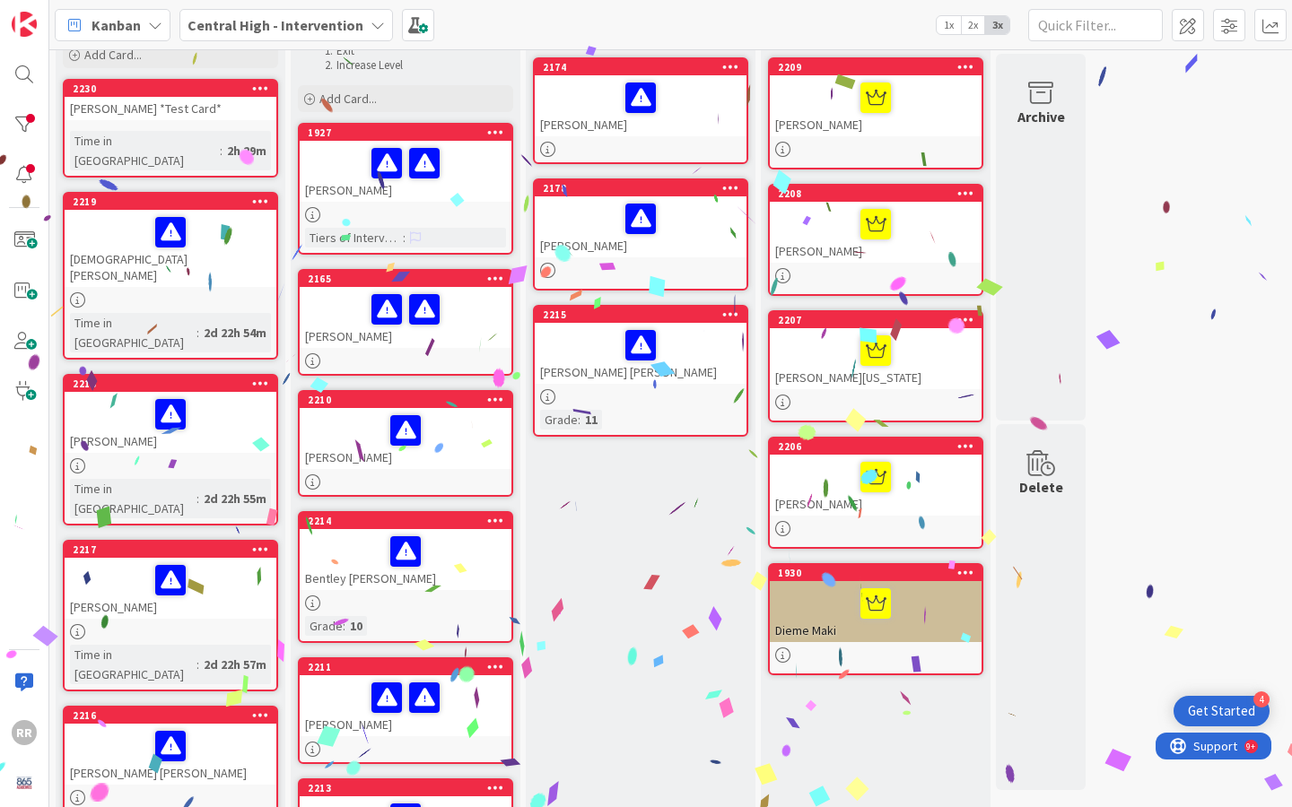
scroll to position [200, 0]
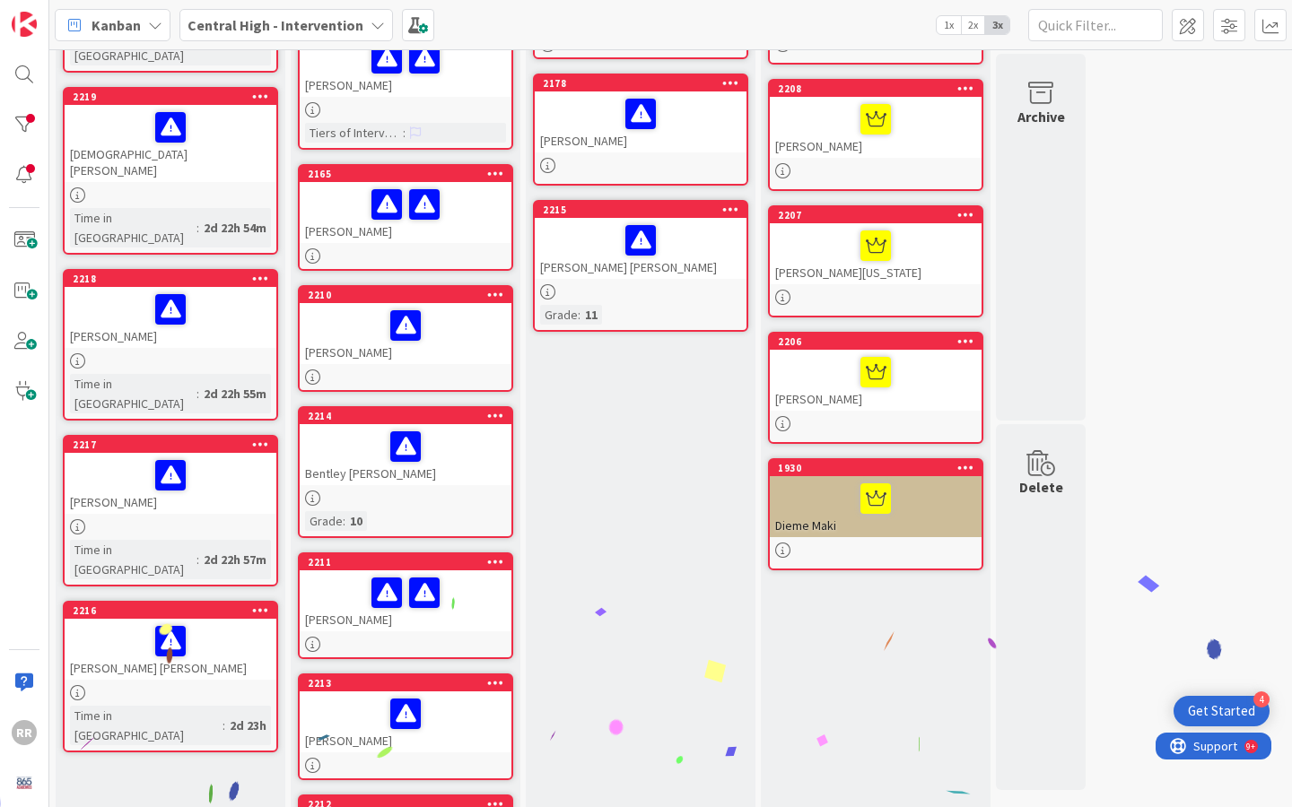
click at [229, 619] on div "[PERSON_NAME] [PERSON_NAME]" at bounding box center [171, 649] width 212 height 61
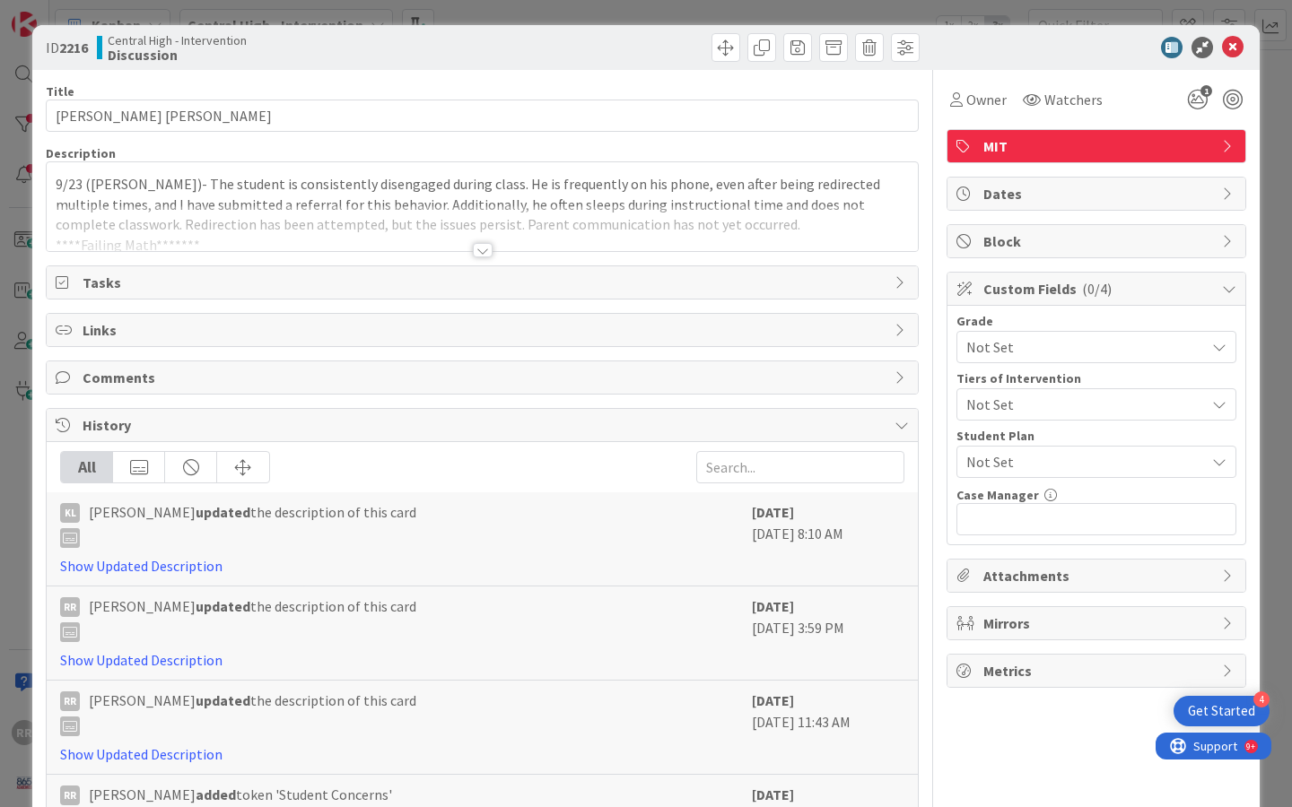
click at [477, 248] on div at bounding box center [483, 250] width 20 height 14
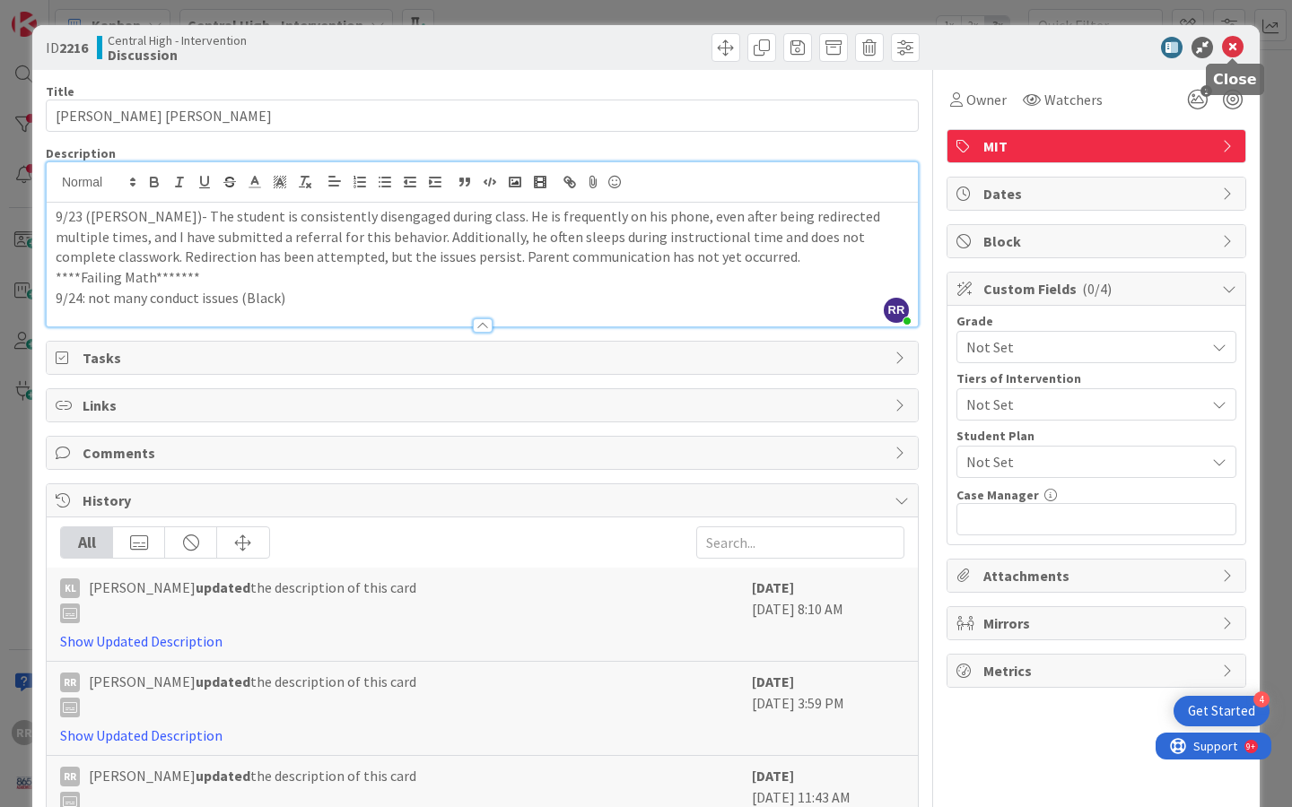
click at [1228, 47] on icon at bounding box center [1233, 48] width 22 height 22
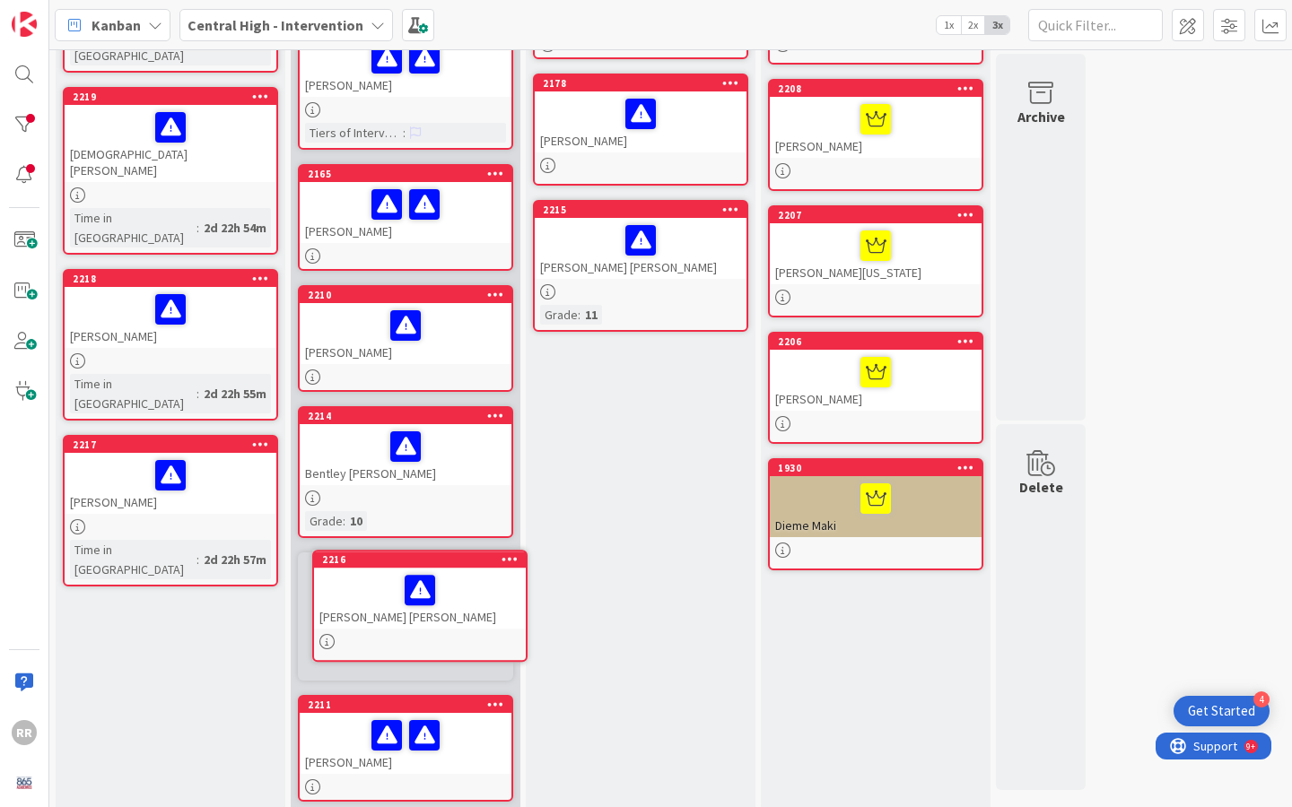
scroll to position [216, 0]
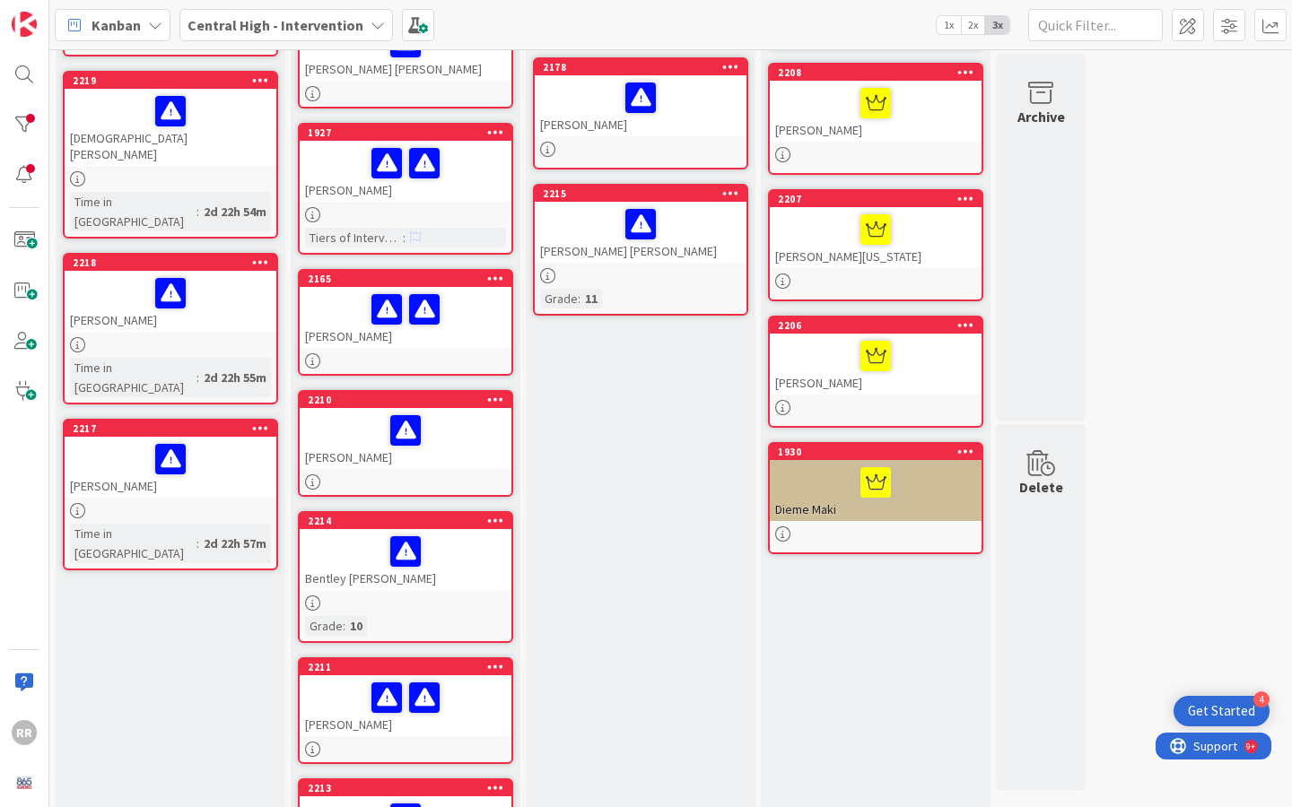
click at [239, 437] on div "[PERSON_NAME]" at bounding box center [171, 467] width 212 height 61
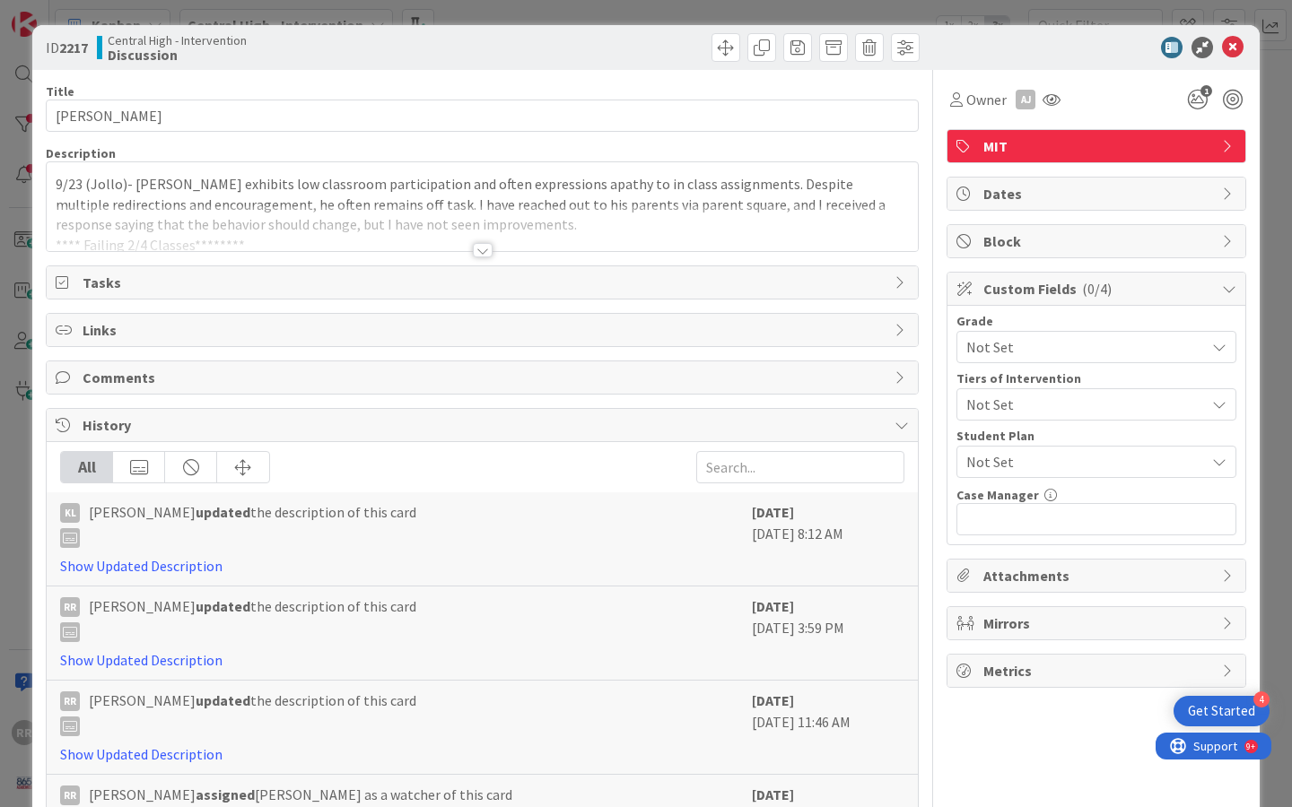
click at [476, 245] on div at bounding box center [483, 250] width 20 height 14
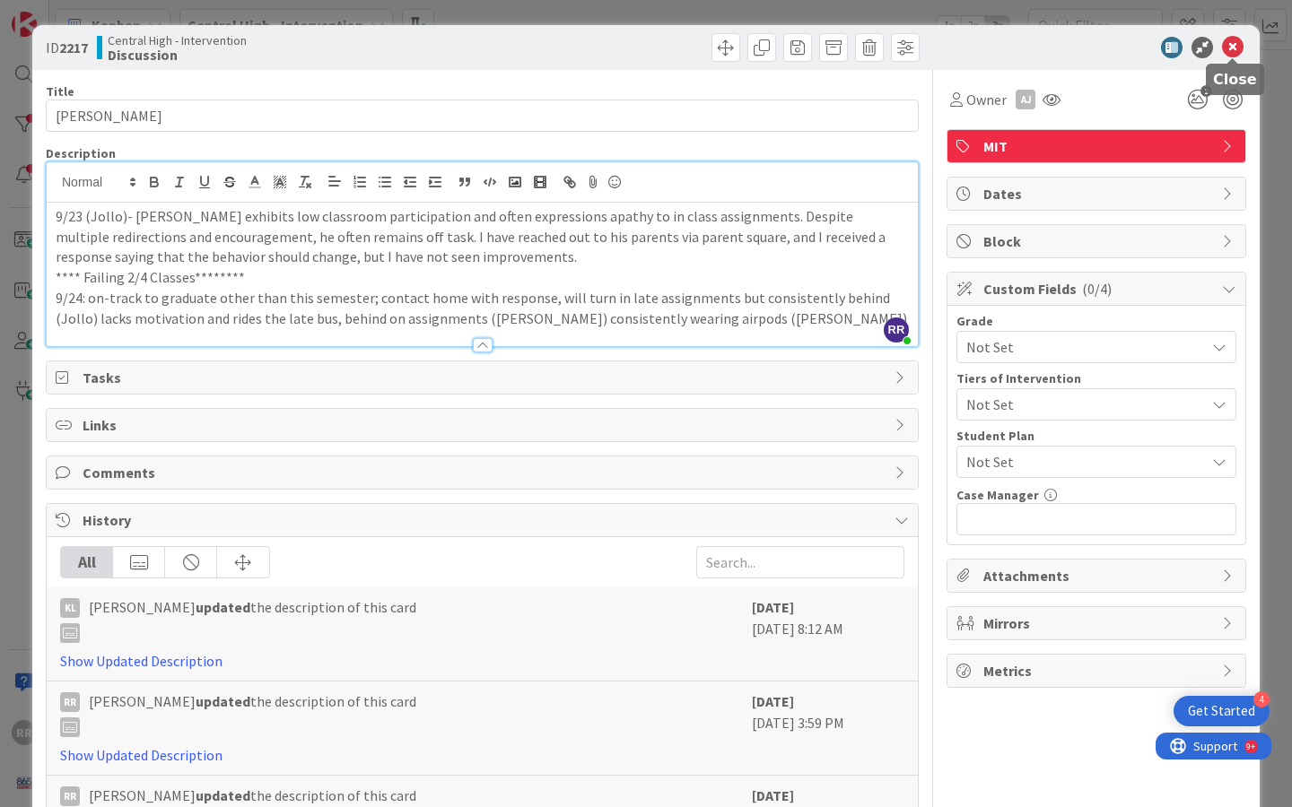
click at [1229, 44] on icon at bounding box center [1233, 48] width 22 height 22
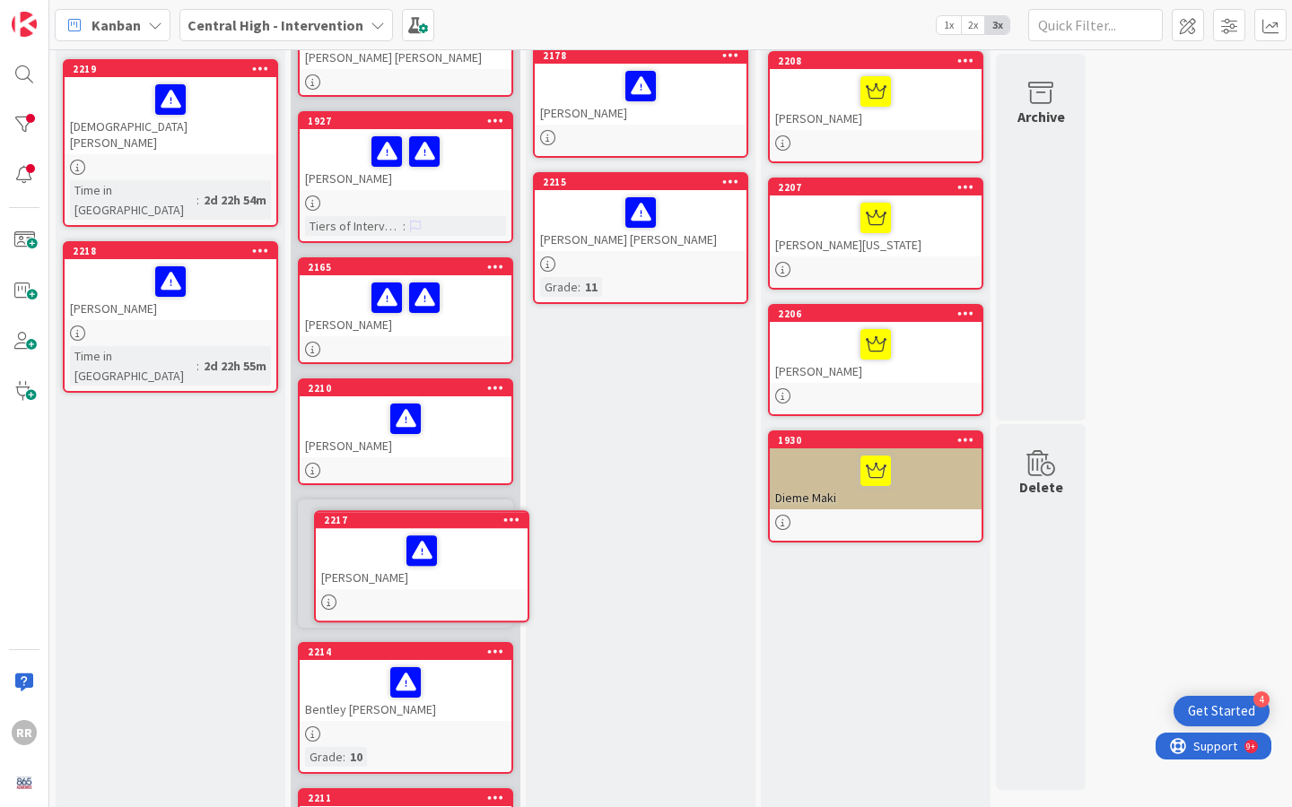
scroll to position [231, 0]
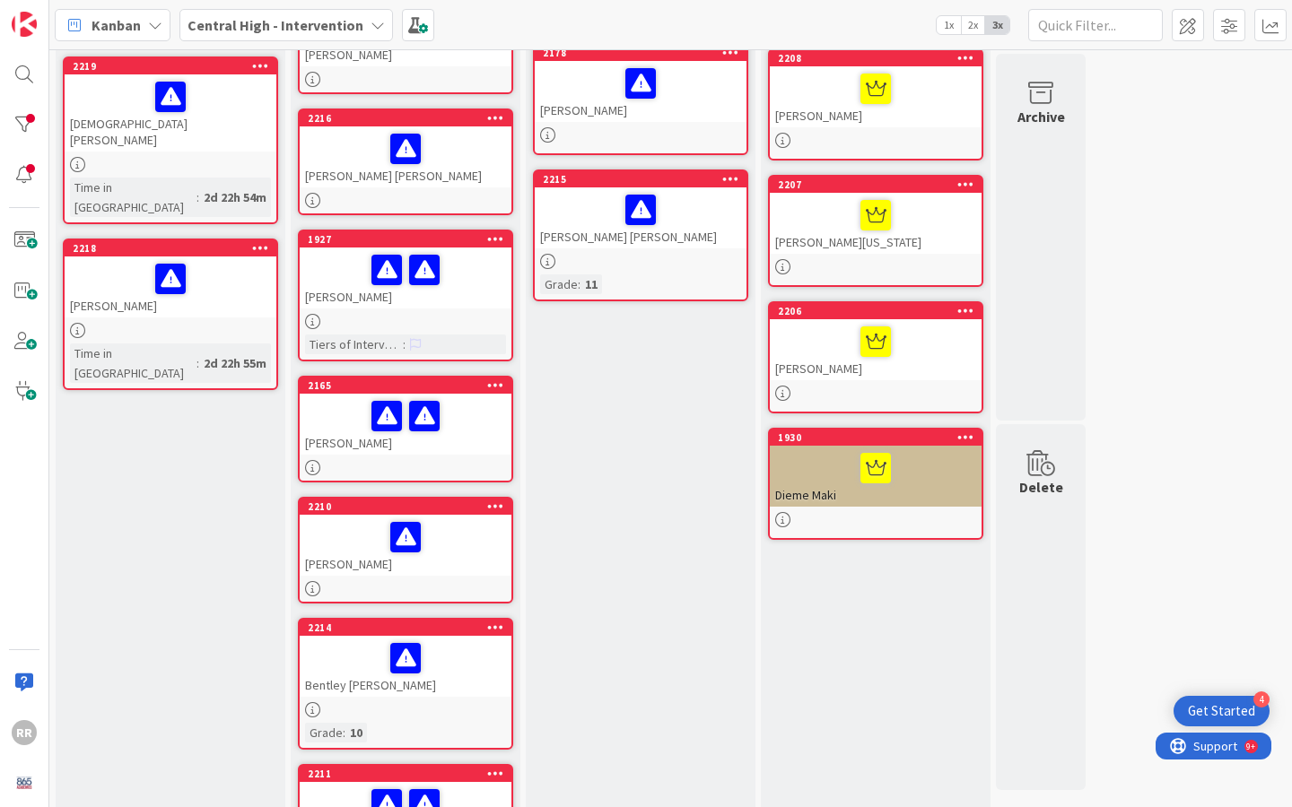
click at [242, 266] on div "2218 [PERSON_NAME] Time in [GEOGRAPHIC_DATA] : 2d 22h 55m" at bounding box center [170, 315] width 215 height 152
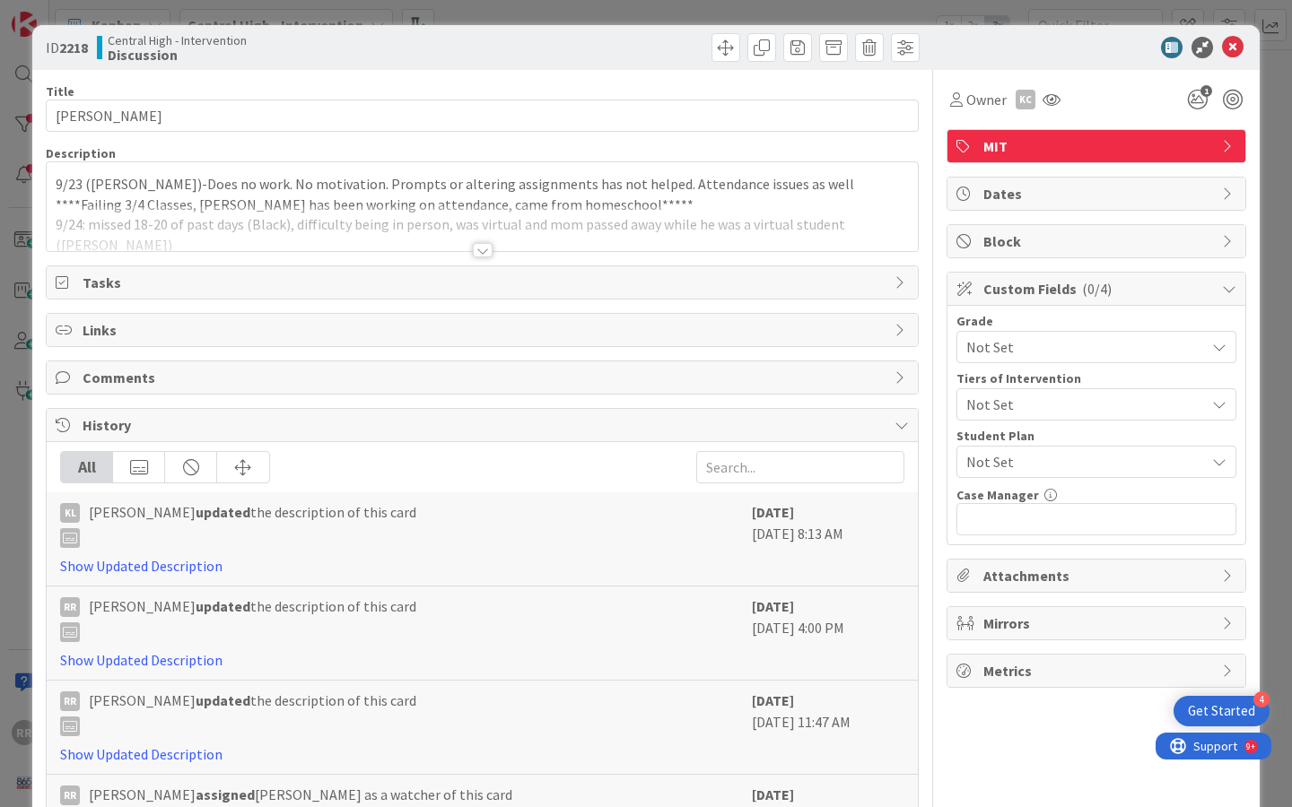
click at [482, 251] on div at bounding box center [483, 250] width 20 height 14
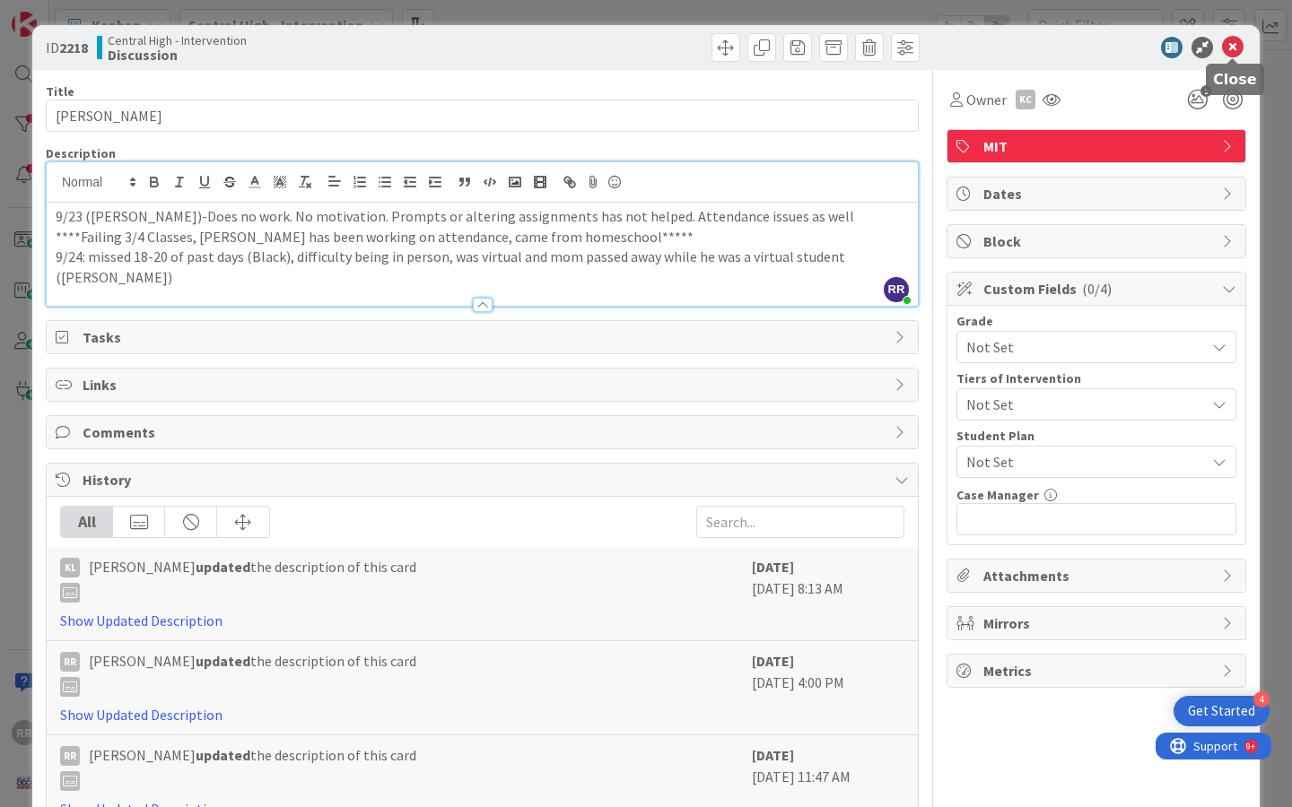
click at [1238, 53] on icon at bounding box center [1233, 48] width 22 height 22
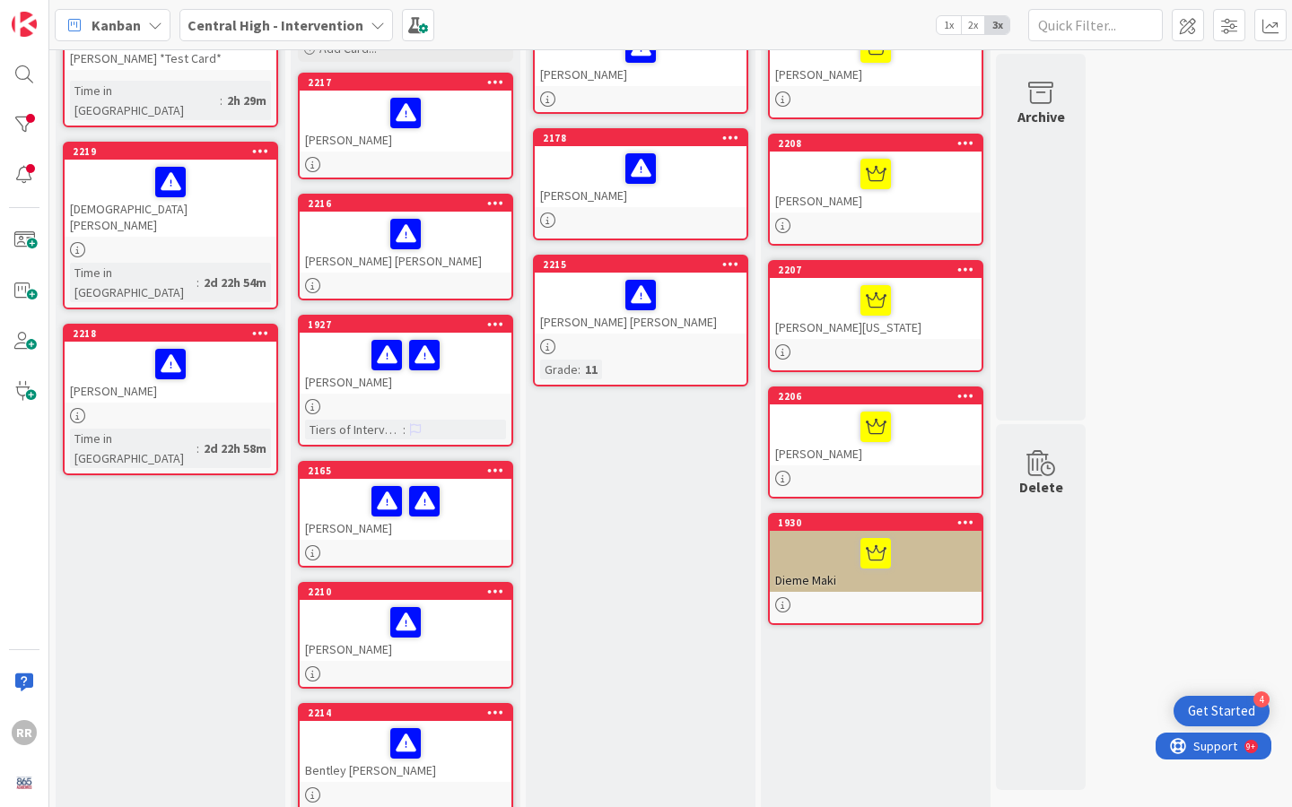
scroll to position [140, 0]
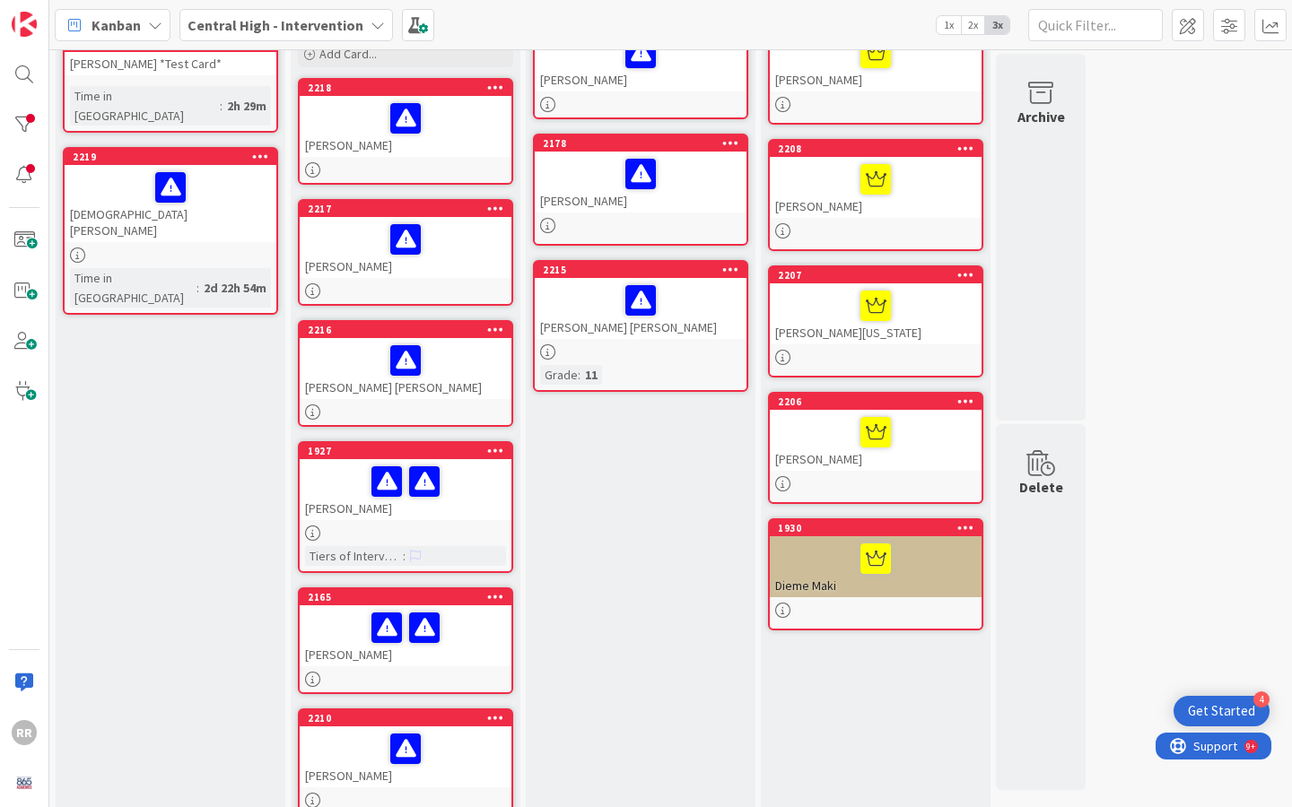
click at [231, 194] on div "[DEMOGRAPHIC_DATA][PERSON_NAME]" at bounding box center [171, 203] width 212 height 77
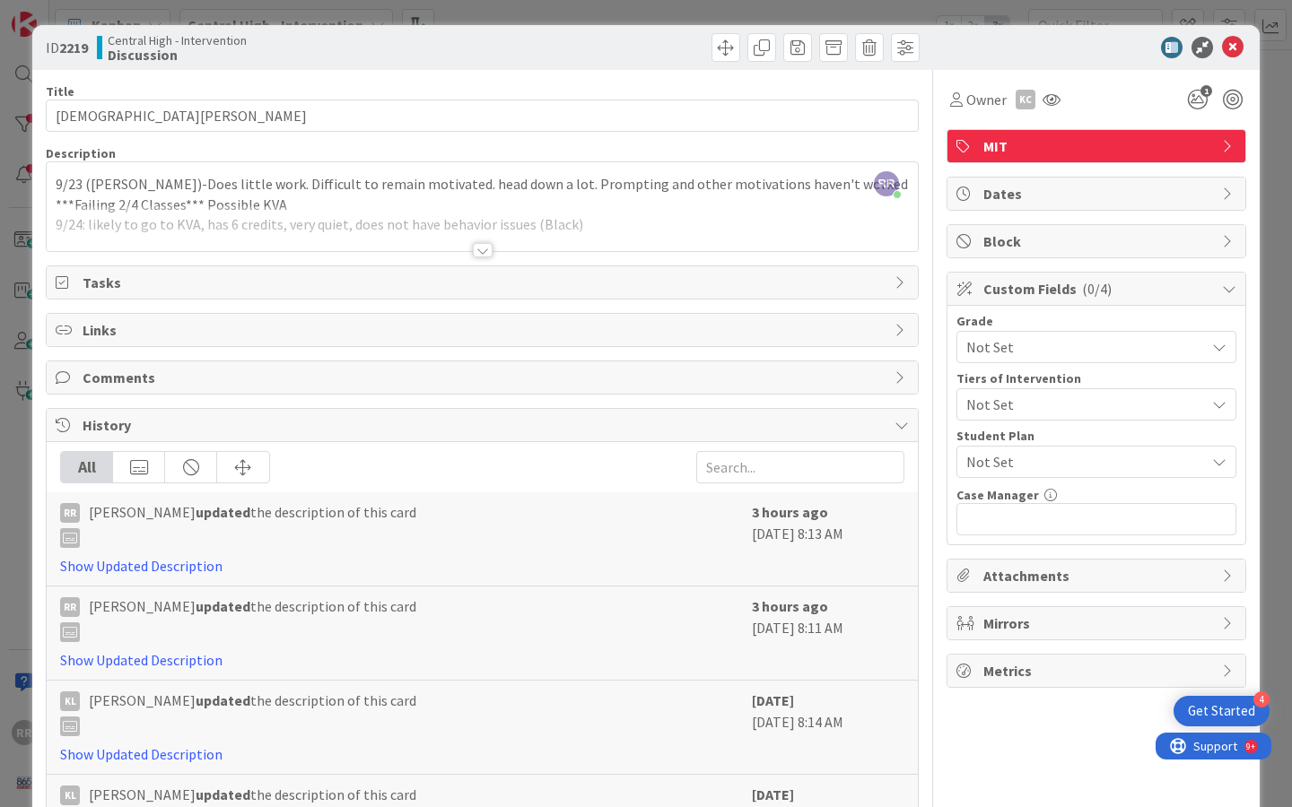
click at [484, 253] on div at bounding box center [483, 250] width 20 height 14
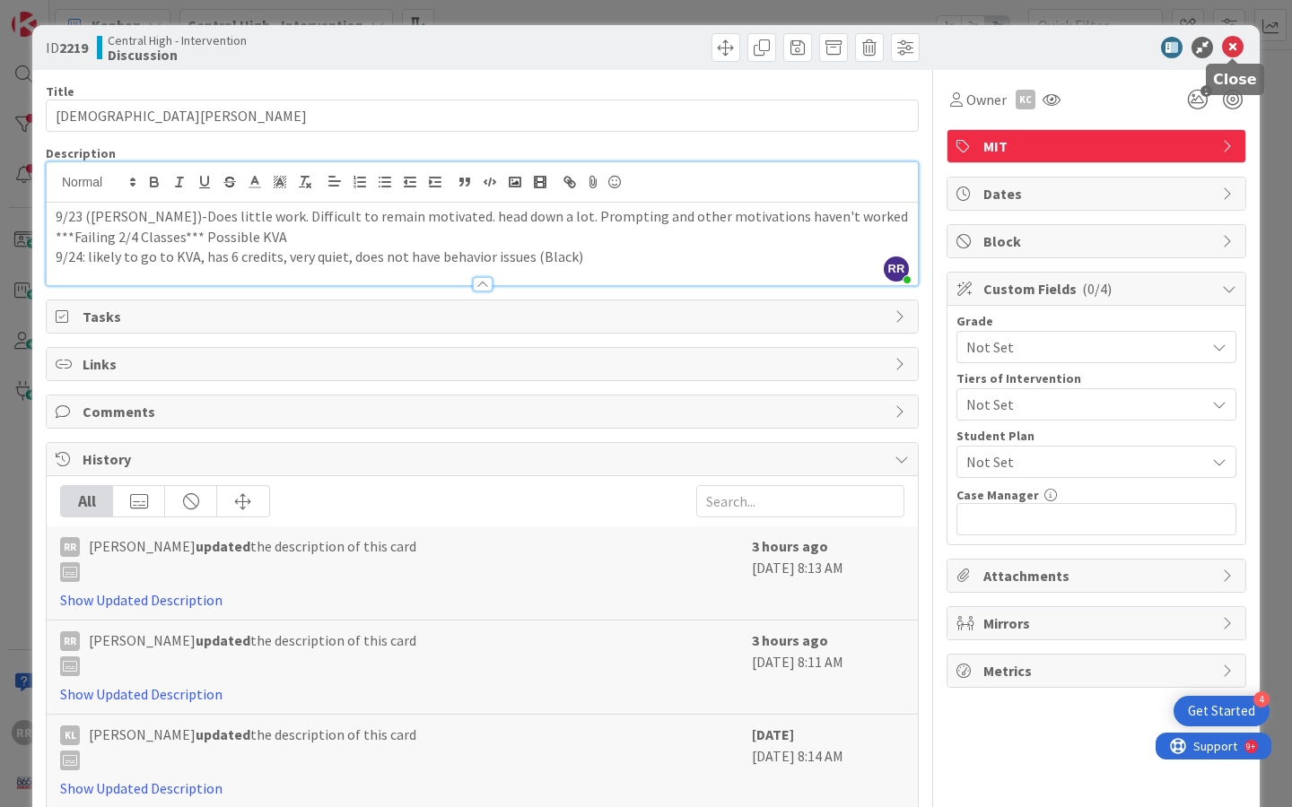
click at [1234, 41] on icon at bounding box center [1233, 48] width 22 height 22
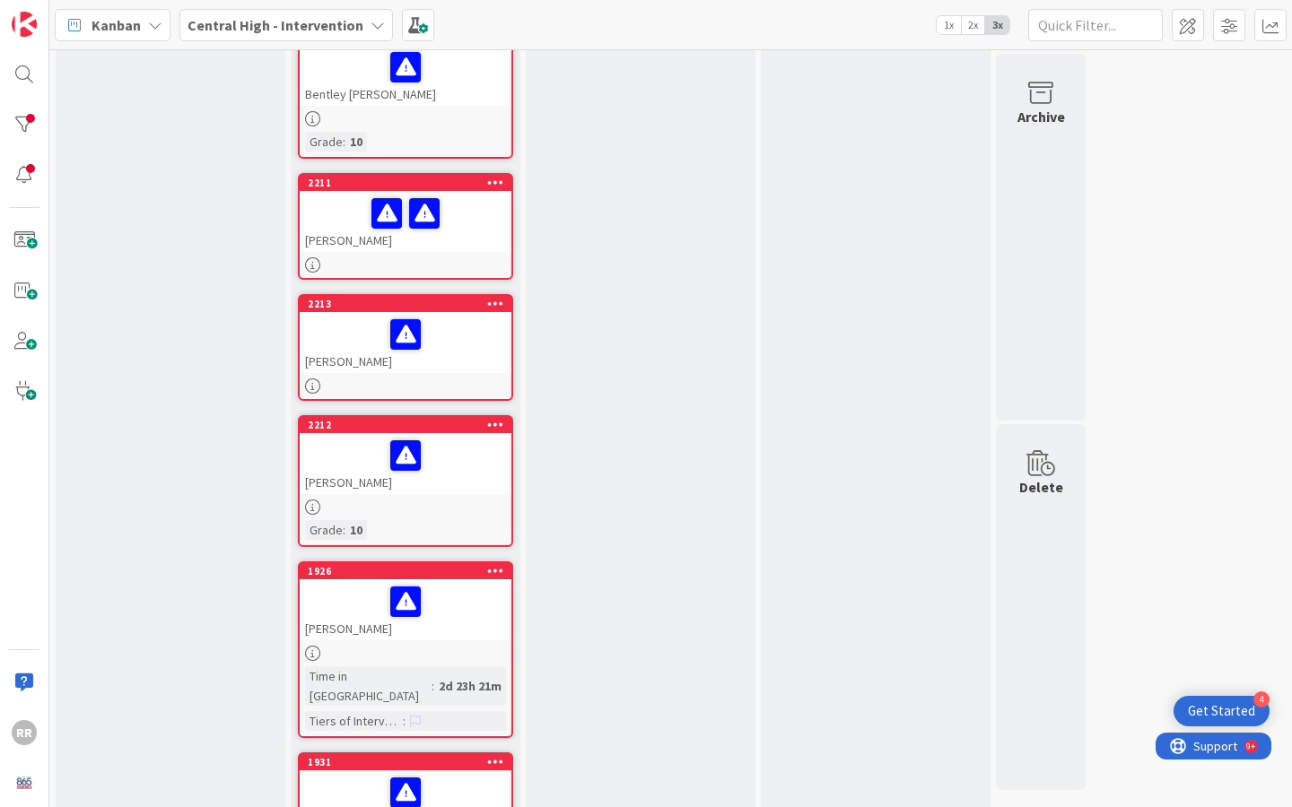
scroll to position [1538, 0]
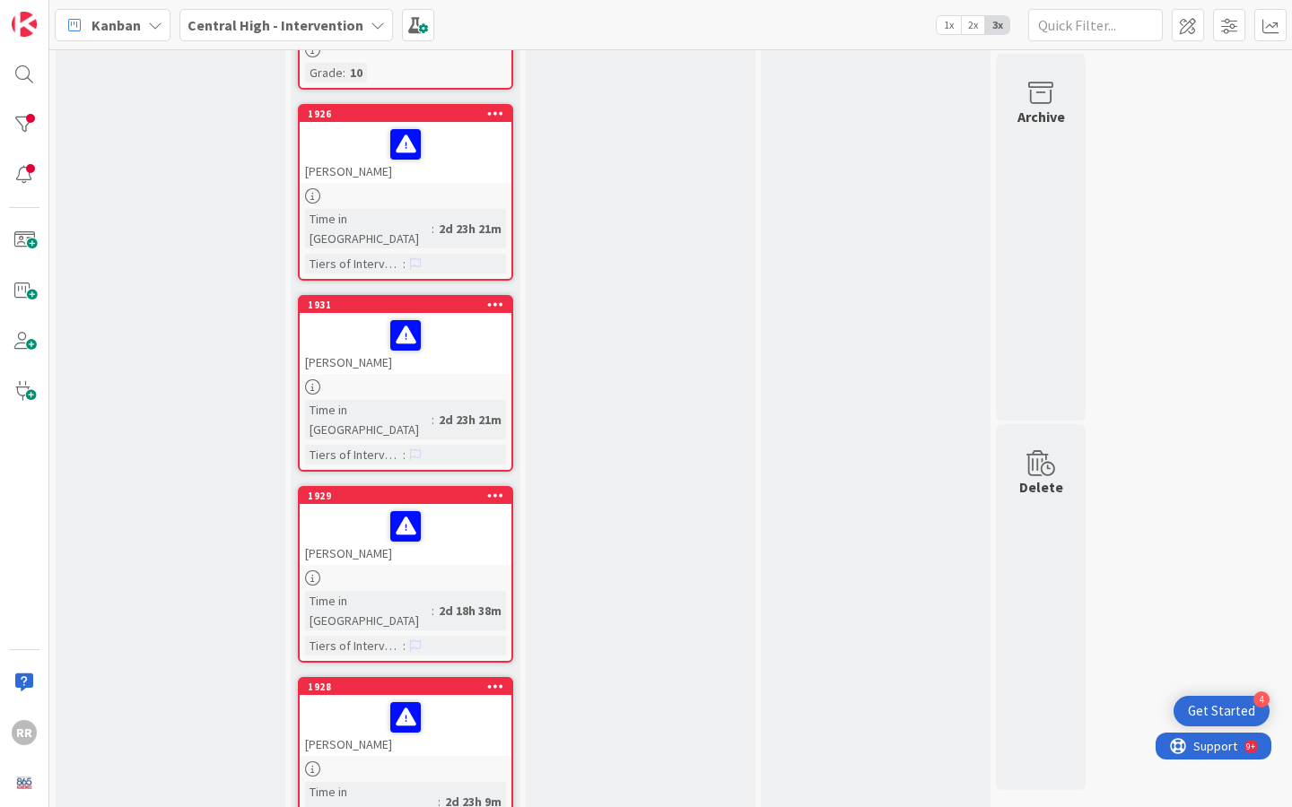
click at [468, 762] on div at bounding box center [406, 769] width 212 height 15
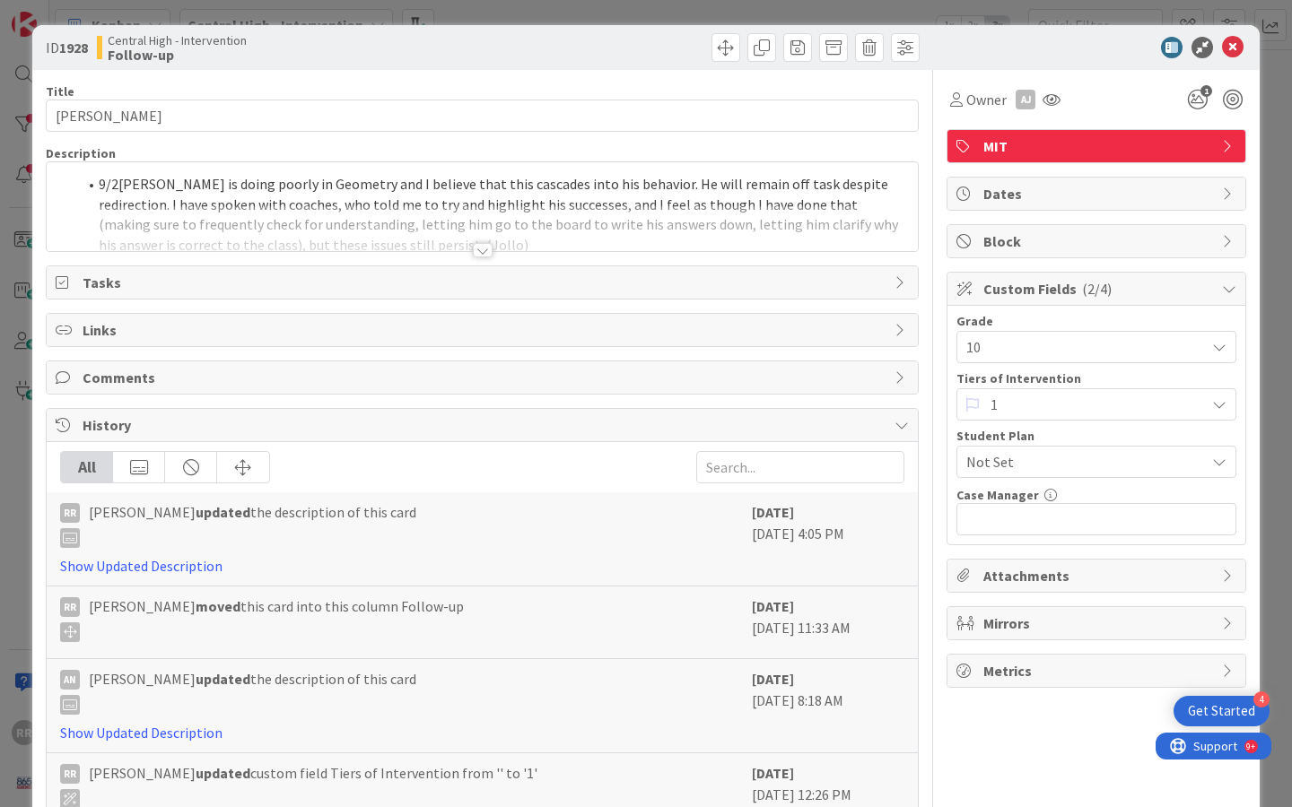
click at [466, 257] on div "Title 15 / 128 [PERSON_NAME] Description 9/2 [PERSON_NAME] is doing poorly in G…" at bounding box center [482, 515] width 873 height 890
click at [485, 253] on div at bounding box center [483, 250] width 20 height 14
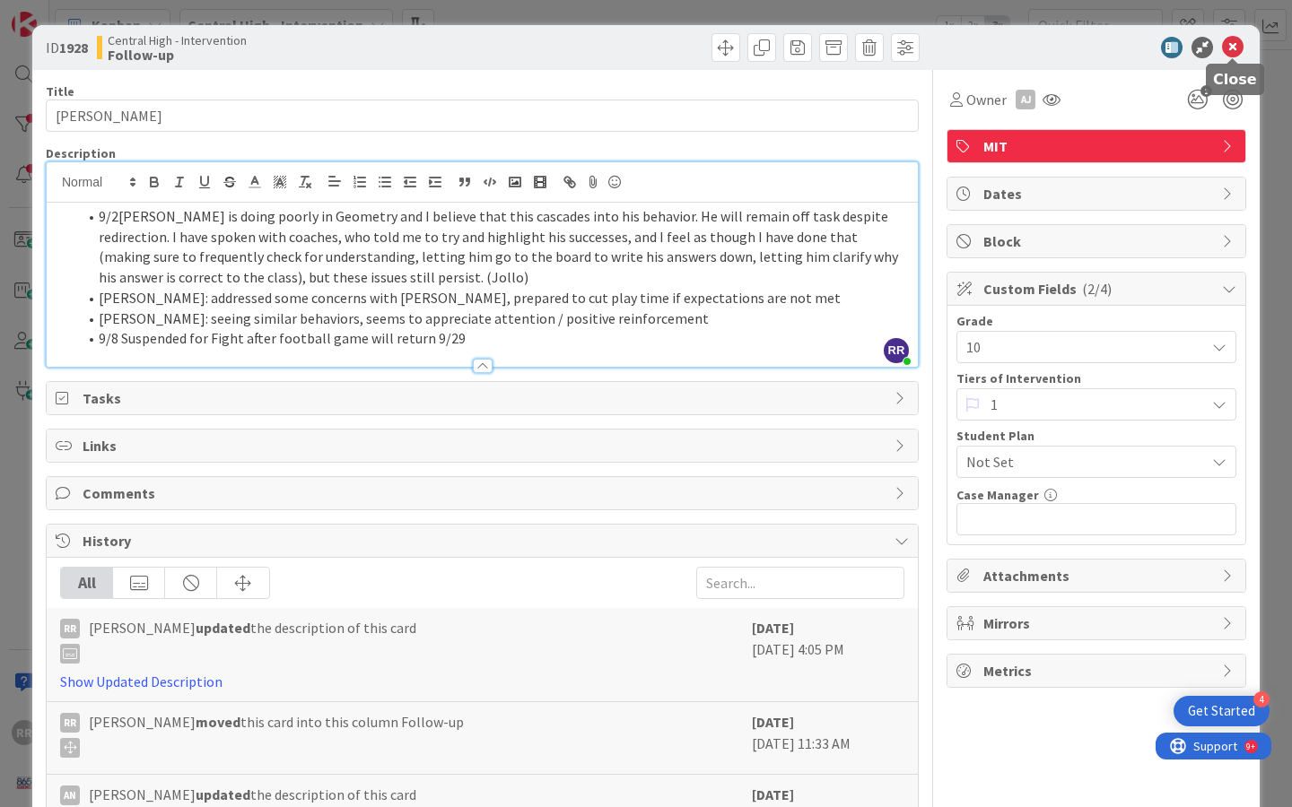
click at [1230, 48] on icon at bounding box center [1233, 48] width 22 height 22
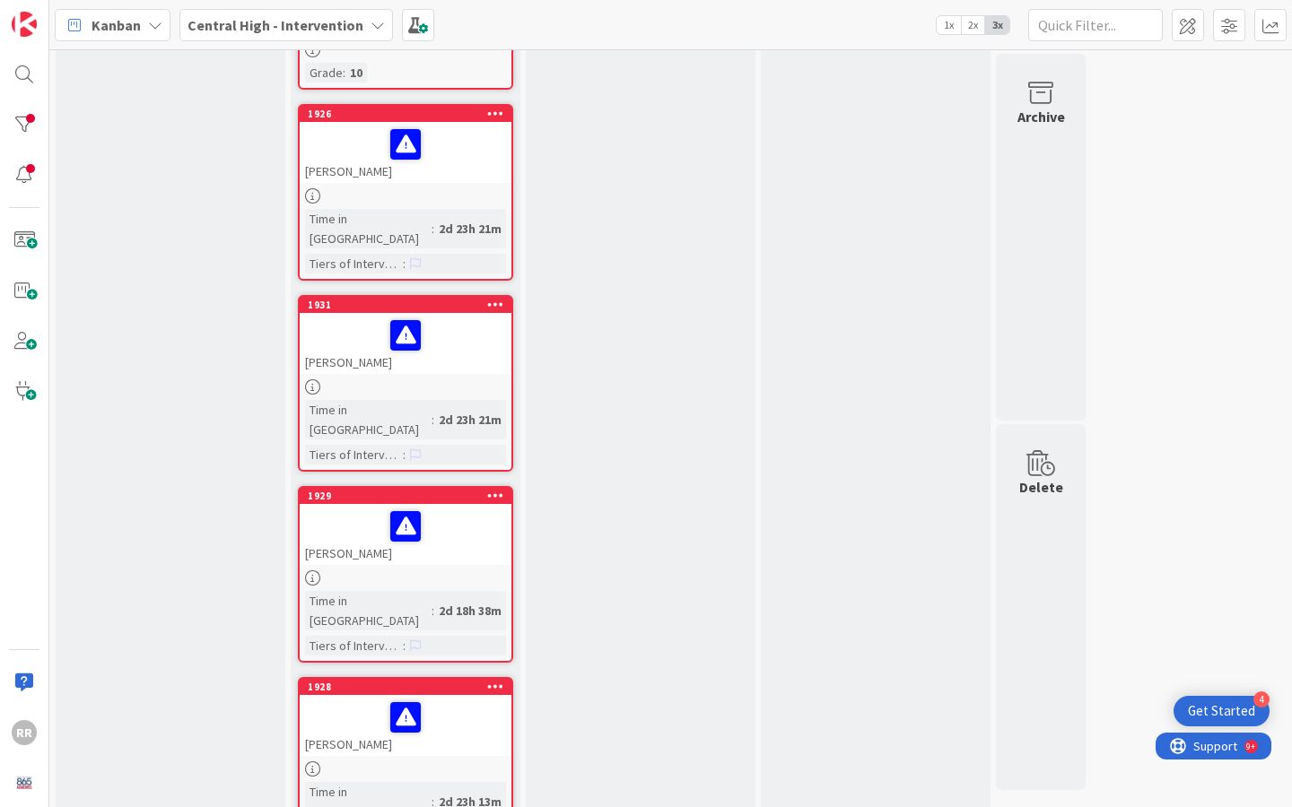
click at [472, 504] on div "[PERSON_NAME]" at bounding box center [406, 534] width 212 height 61
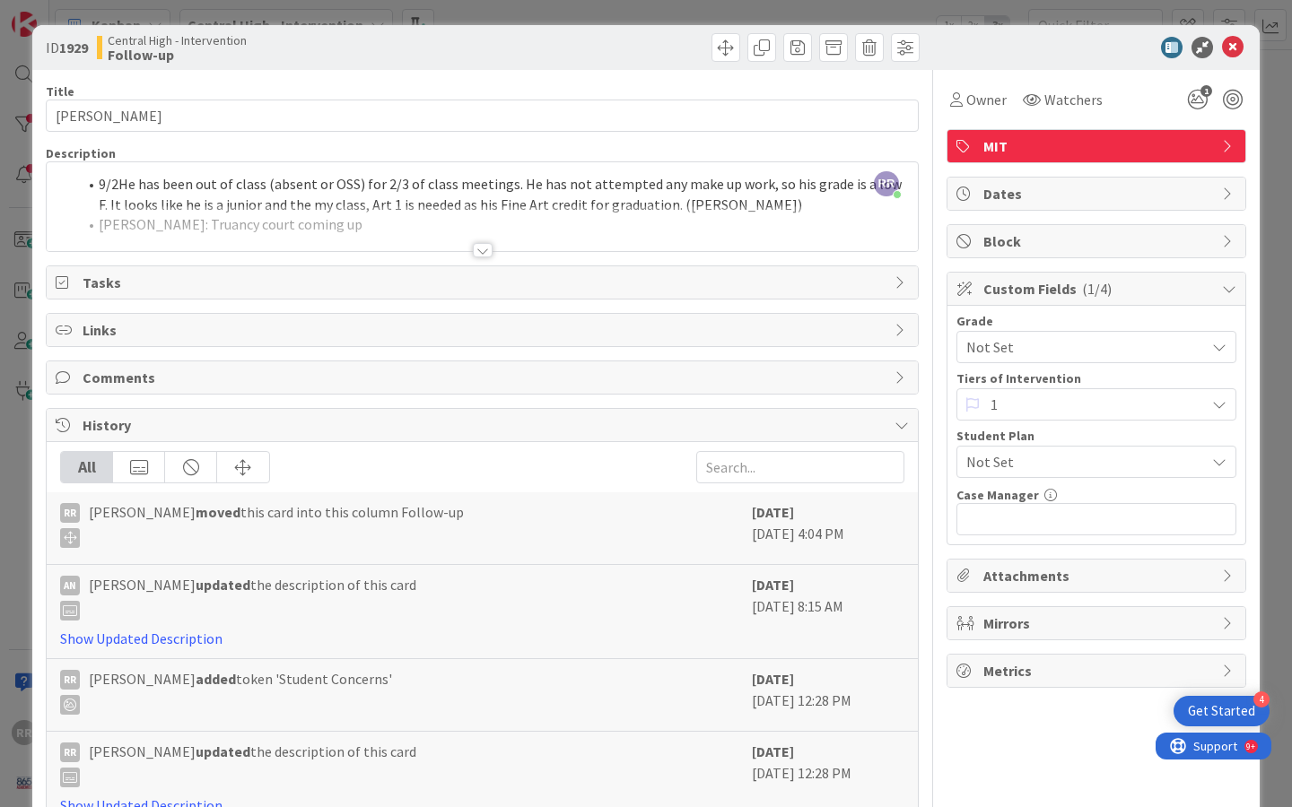
click at [478, 252] on div at bounding box center [483, 250] width 20 height 14
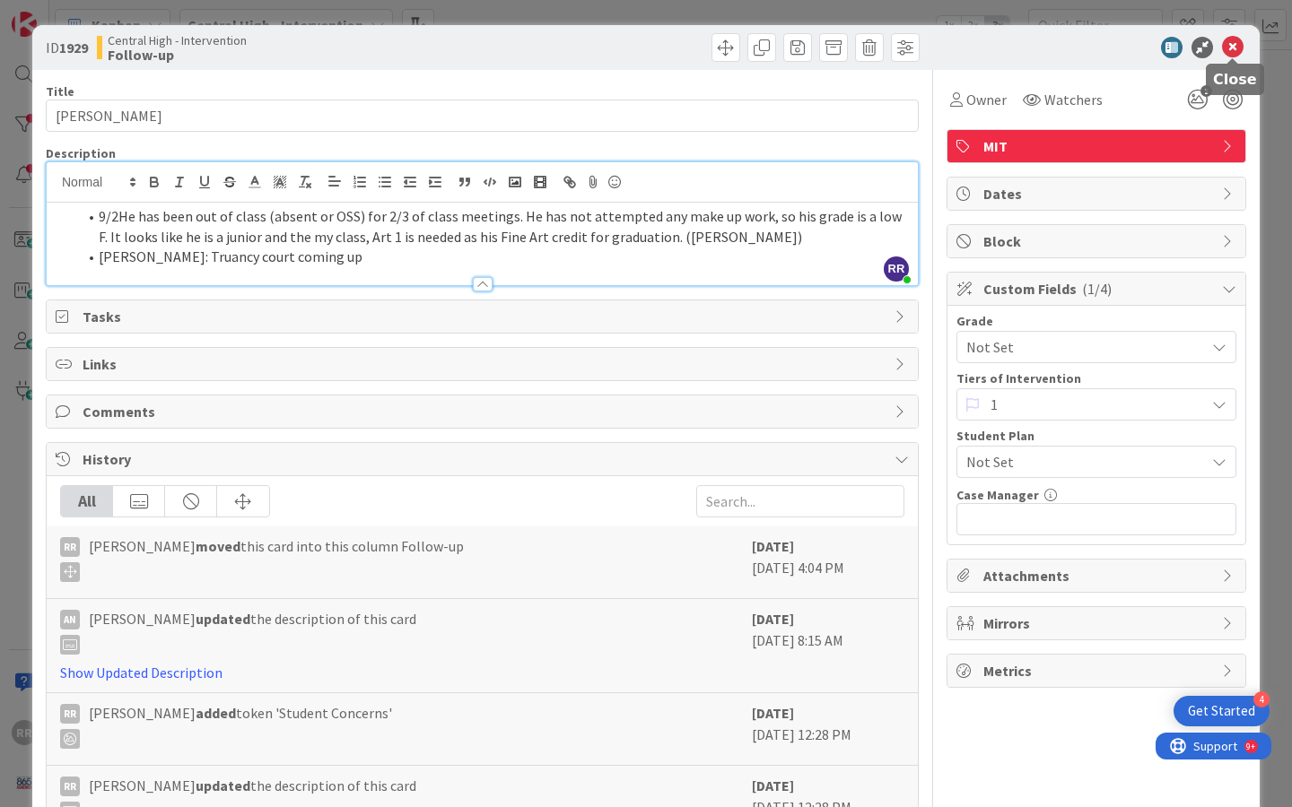
click at [1224, 43] on icon at bounding box center [1233, 48] width 22 height 22
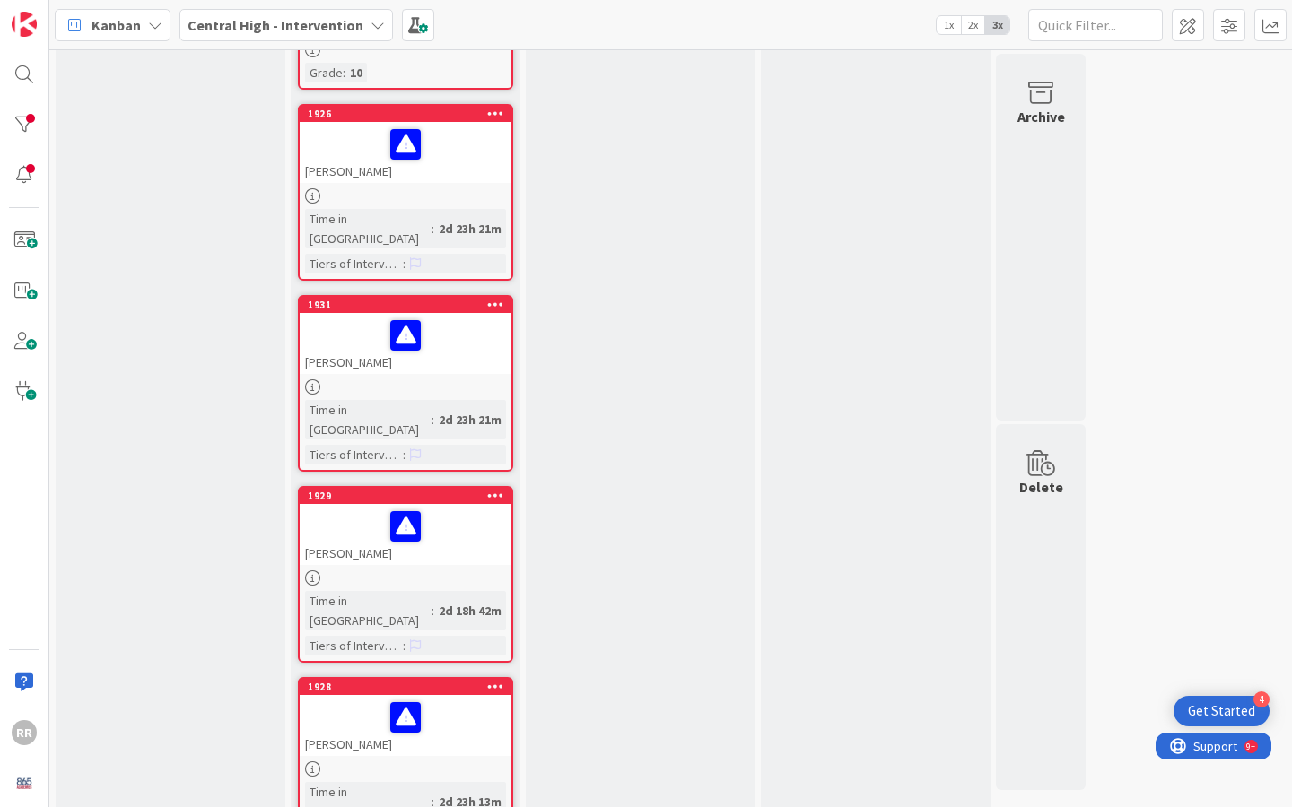
click at [459, 380] on div at bounding box center [406, 387] width 212 height 15
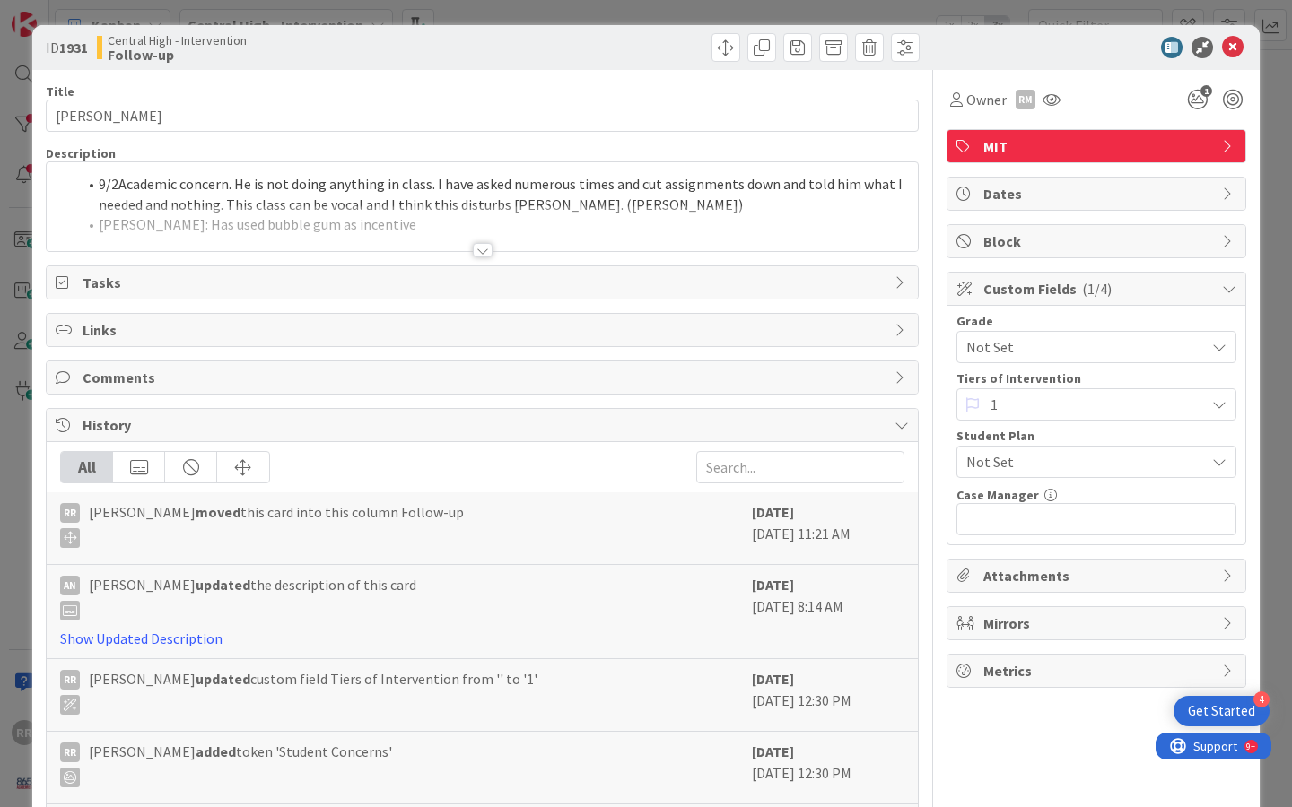
click at [484, 249] on div at bounding box center [483, 250] width 20 height 14
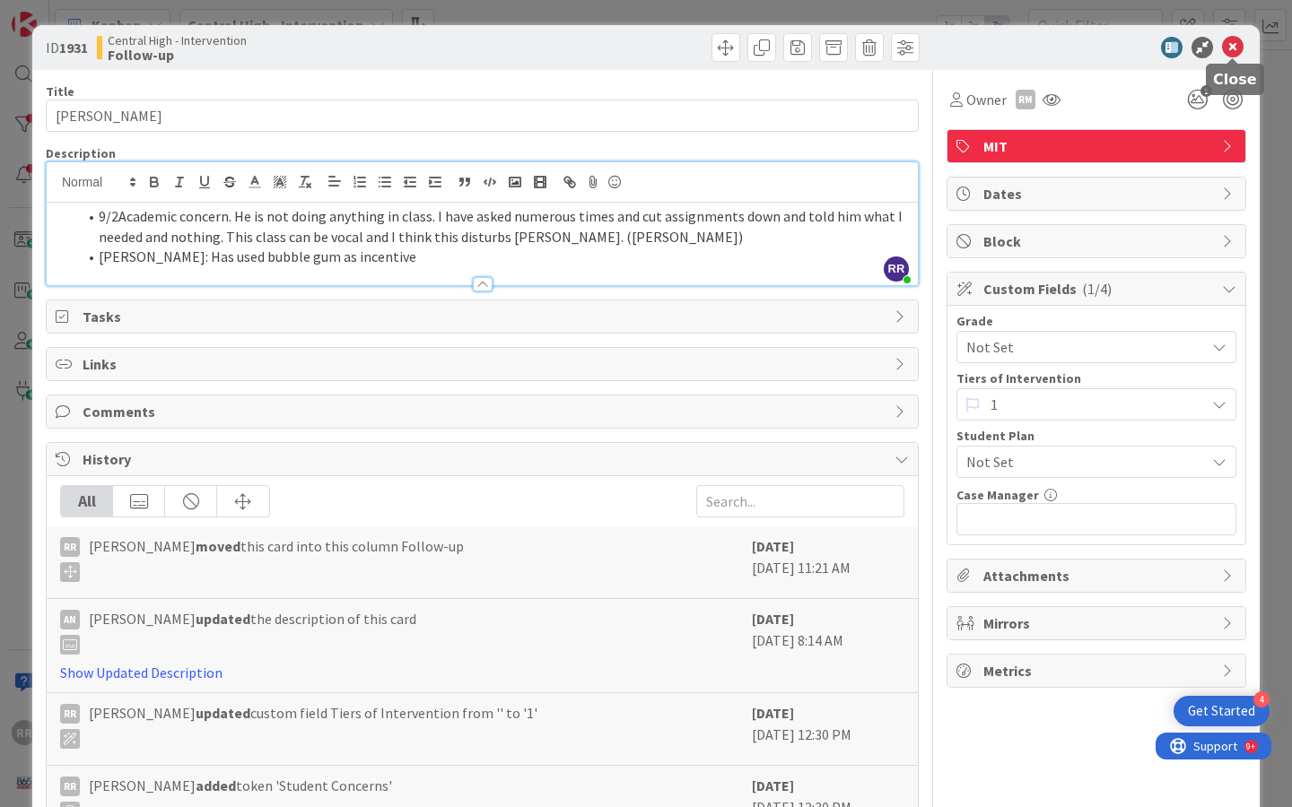
click at [1228, 45] on icon at bounding box center [1233, 48] width 22 height 22
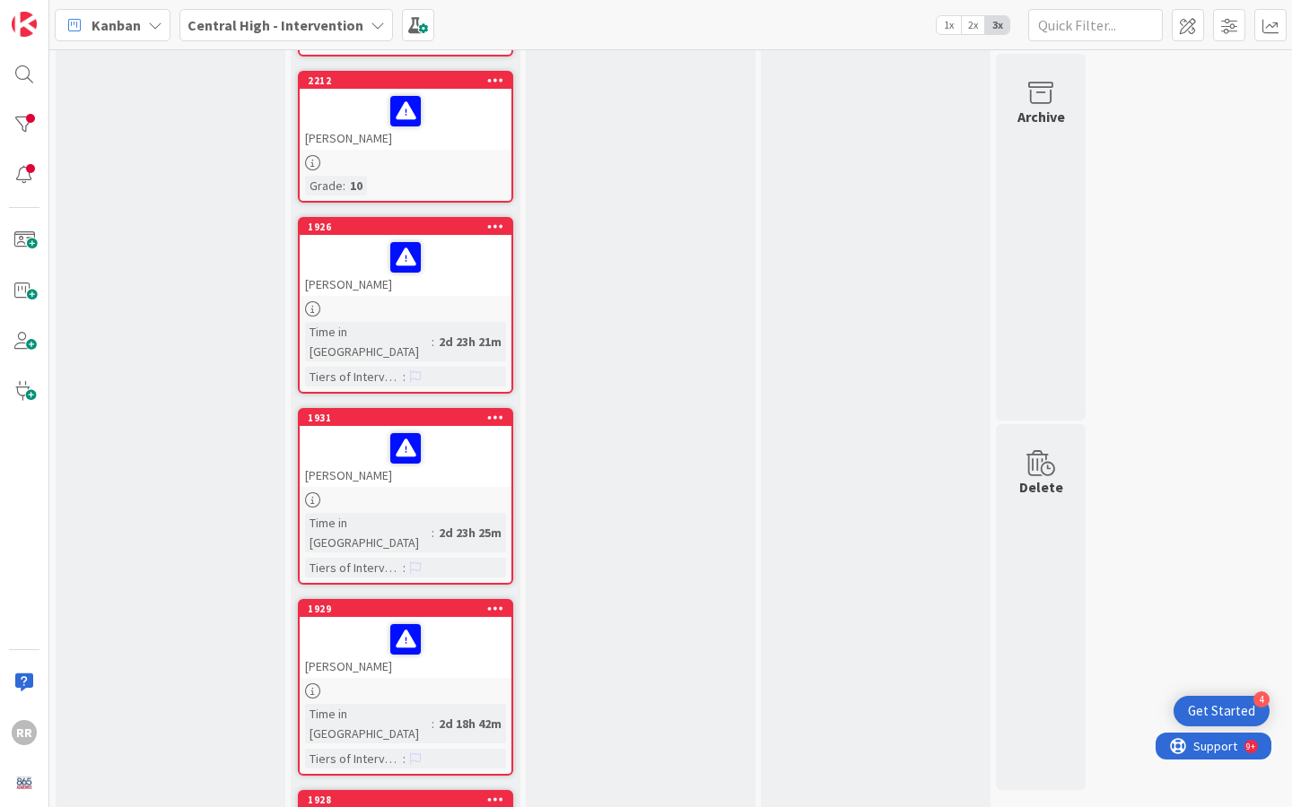
click at [473, 302] on div "1926 [PERSON_NAME] Time in [GEOGRAPHIC_DATA] : 2d 23h 21m Tiers of Intervention…" at bounding box center [405, 305] width 215 height 177
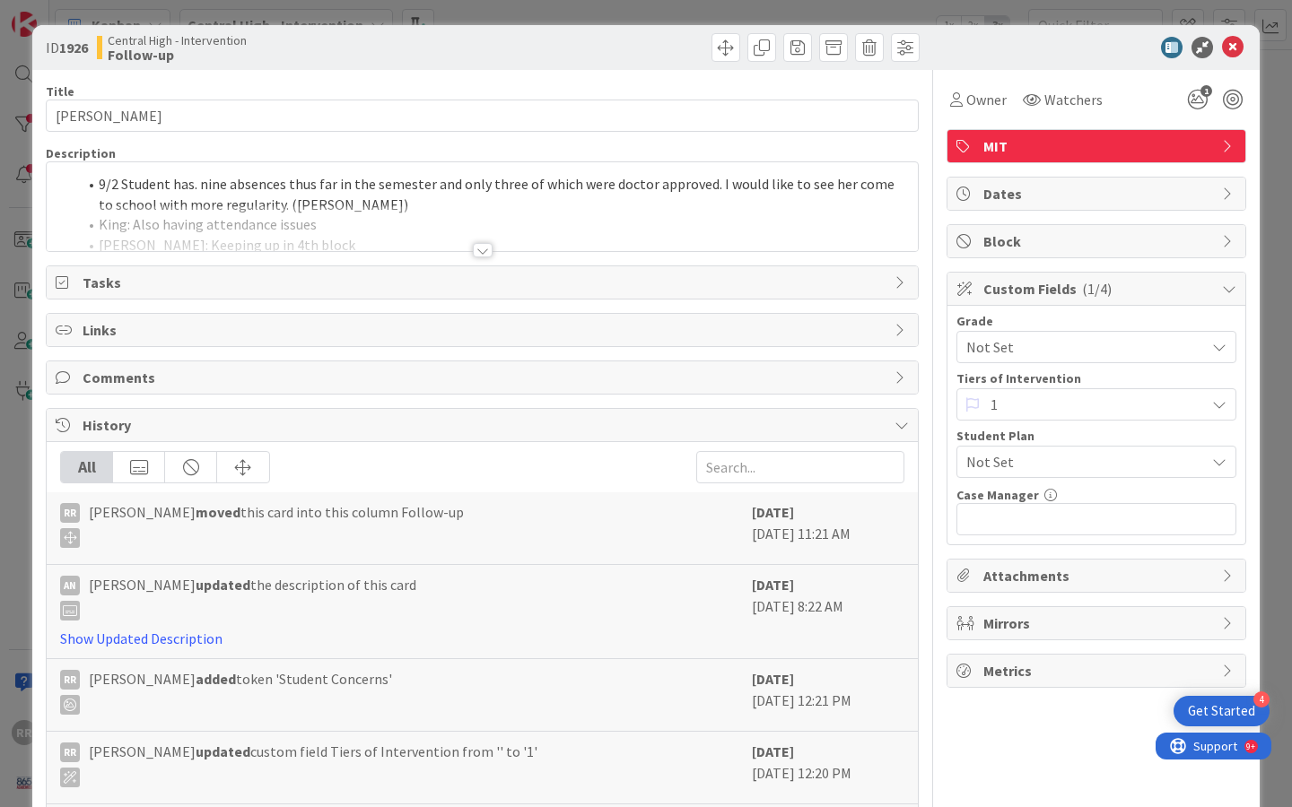
click at [484, 249] on div at bounding box center [483, 250] width 20 height 14
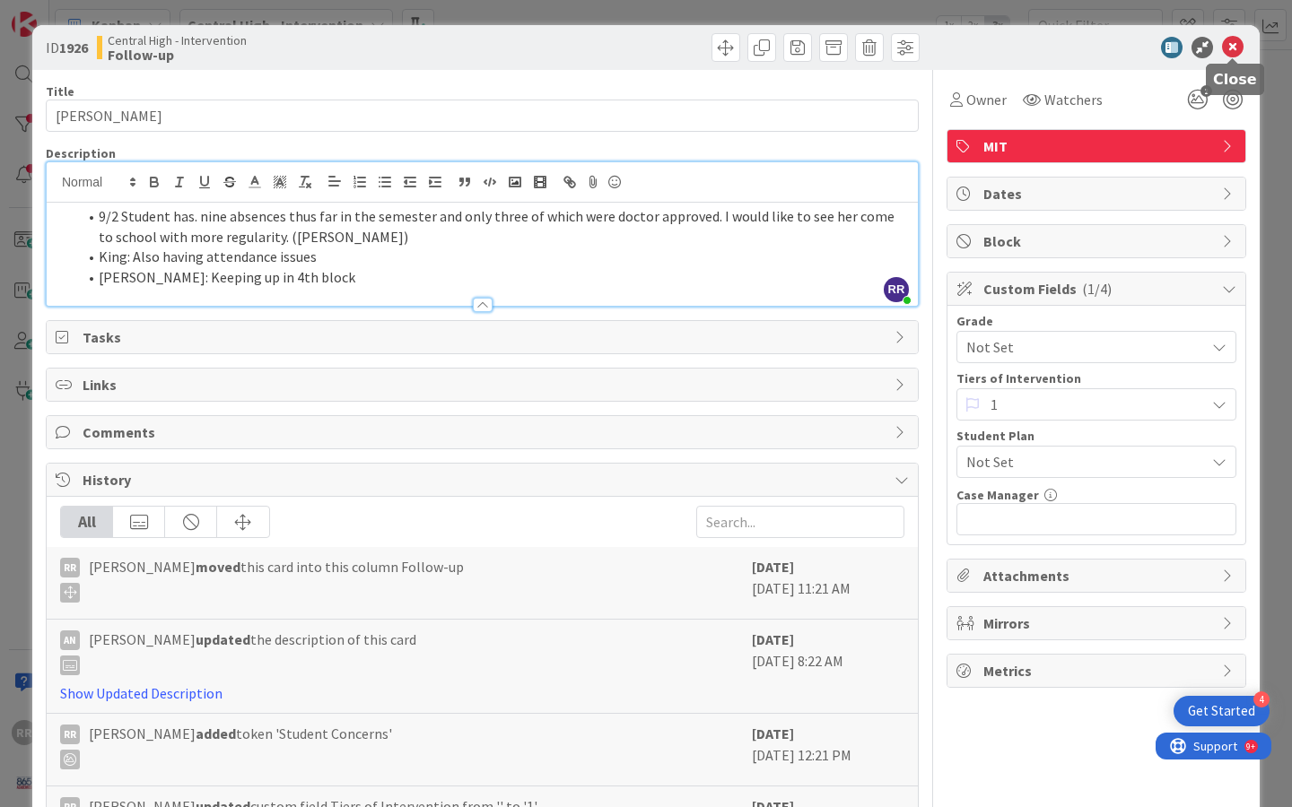
click at [1228, 42] on icon at bounding box center [1233, 48] width 22 height 22
